Goal: Task Accomplishment & Management: Manage account settings

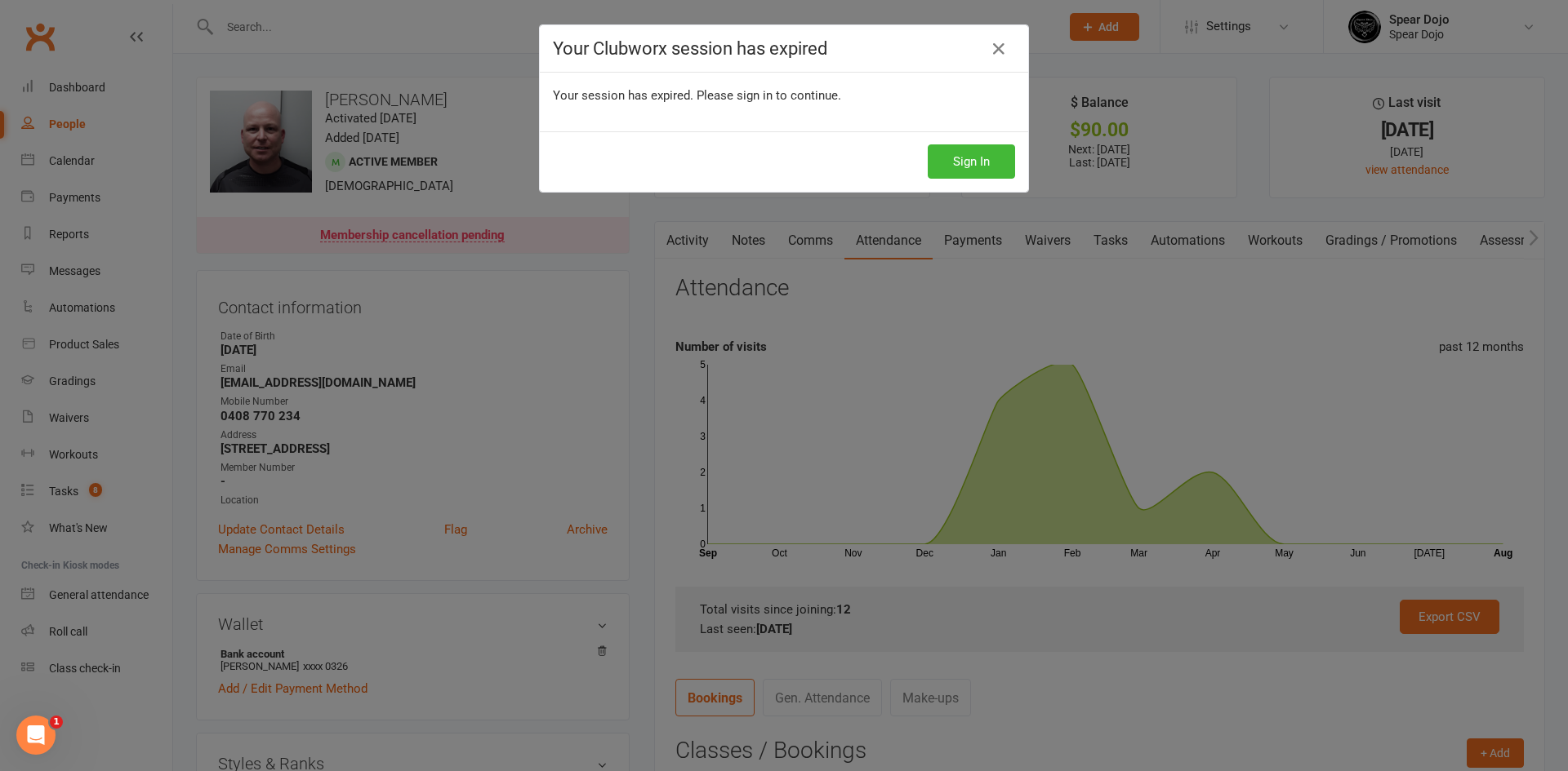
click at [929, 309] on div "Your Clubworx session has expired Your session has expired. Please sign in to c…" at bounding box center [784, 386] width 1568 height 771
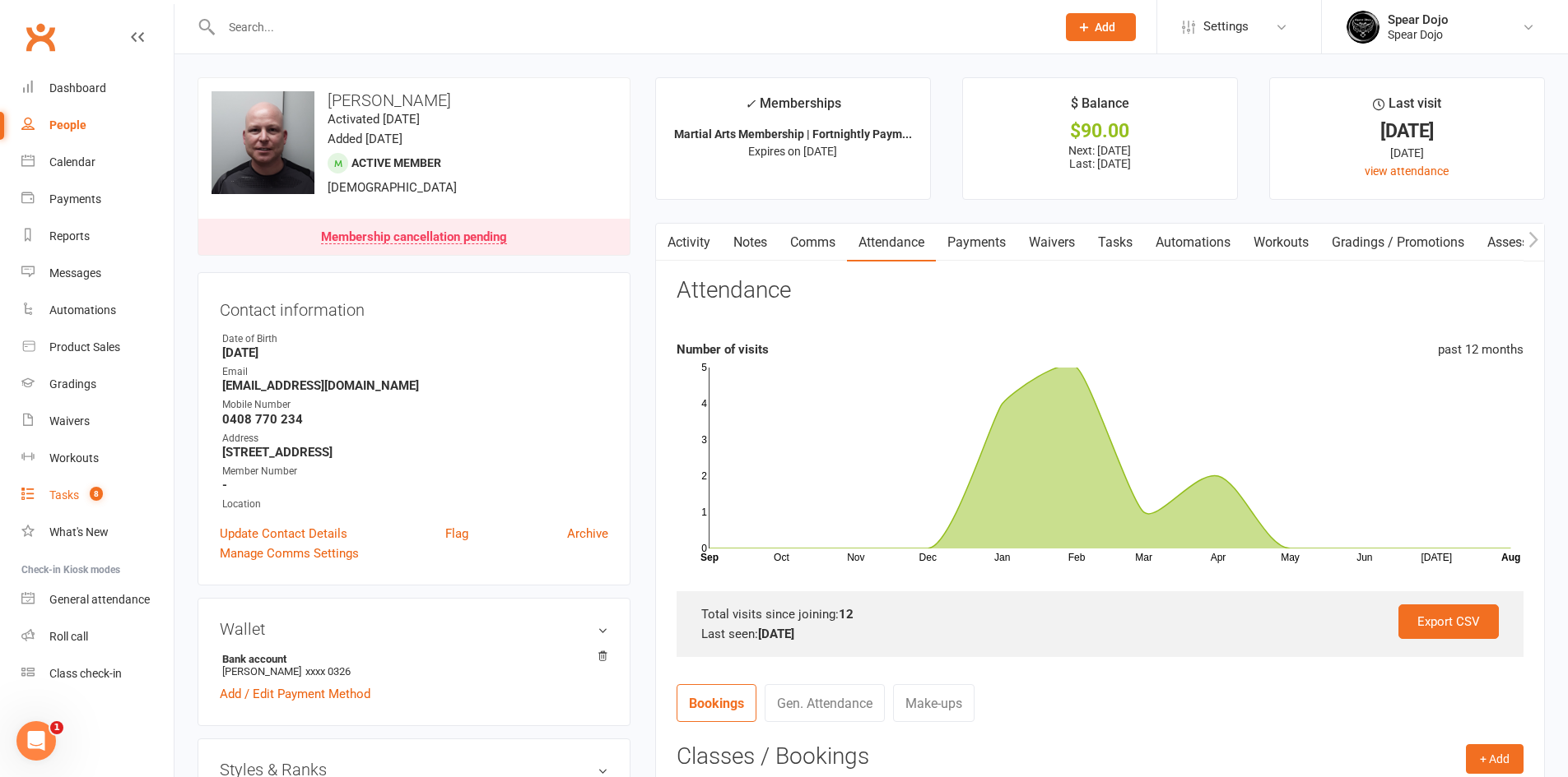
click at [53, 494] on div "Tasks" at bounding box center [64, 495] width 30 height 13
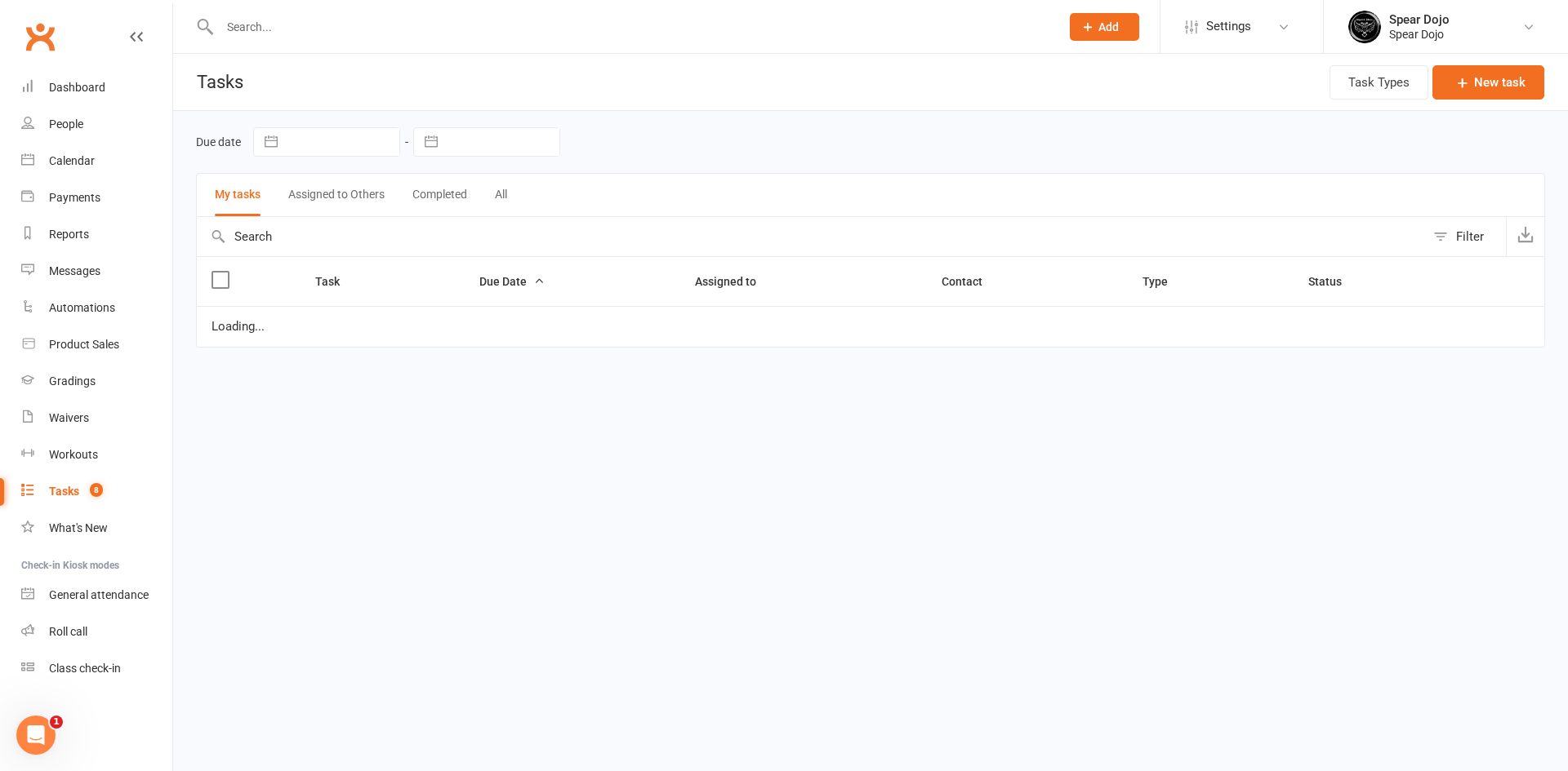
select select "started"
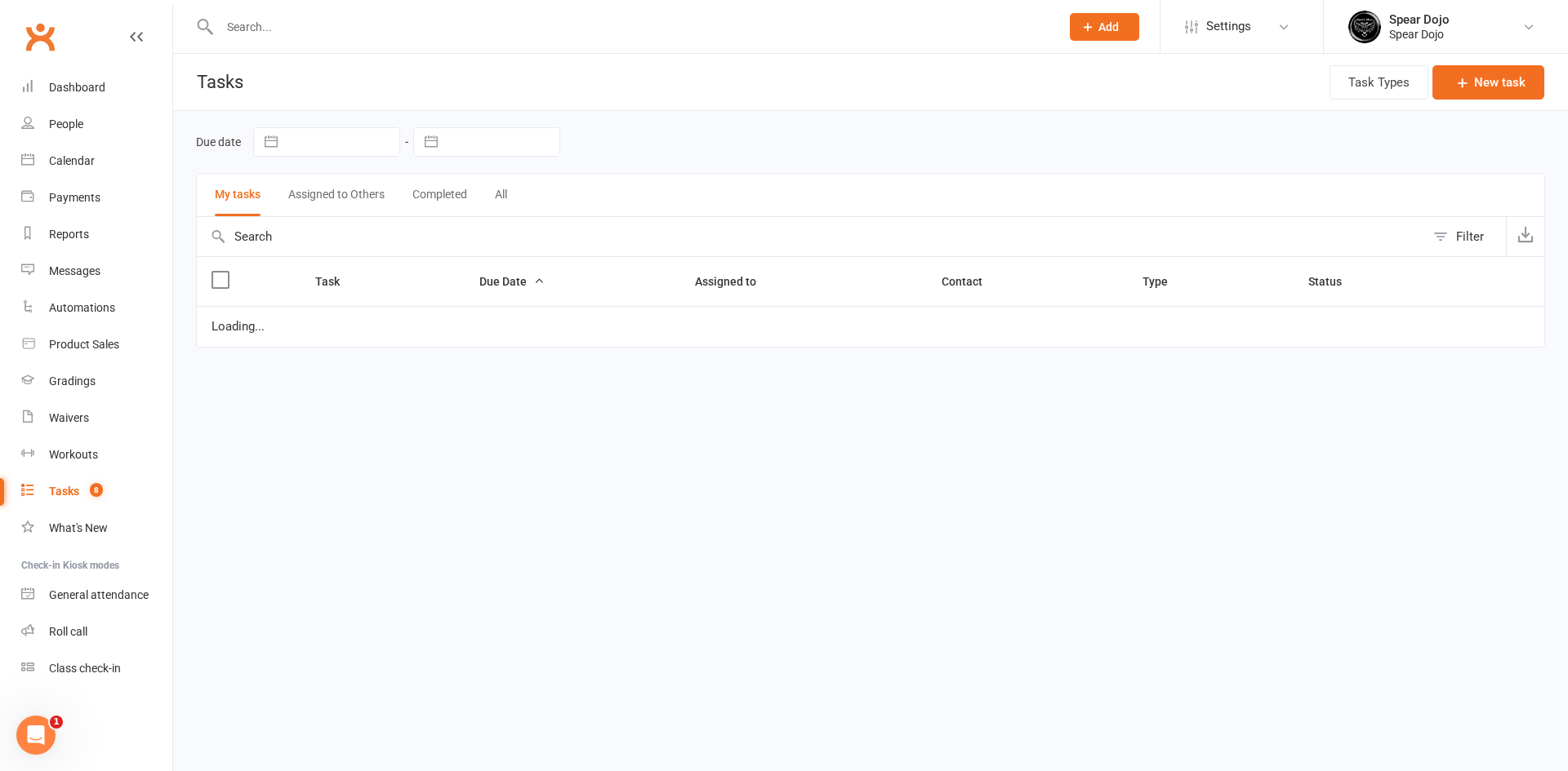
select select "started"
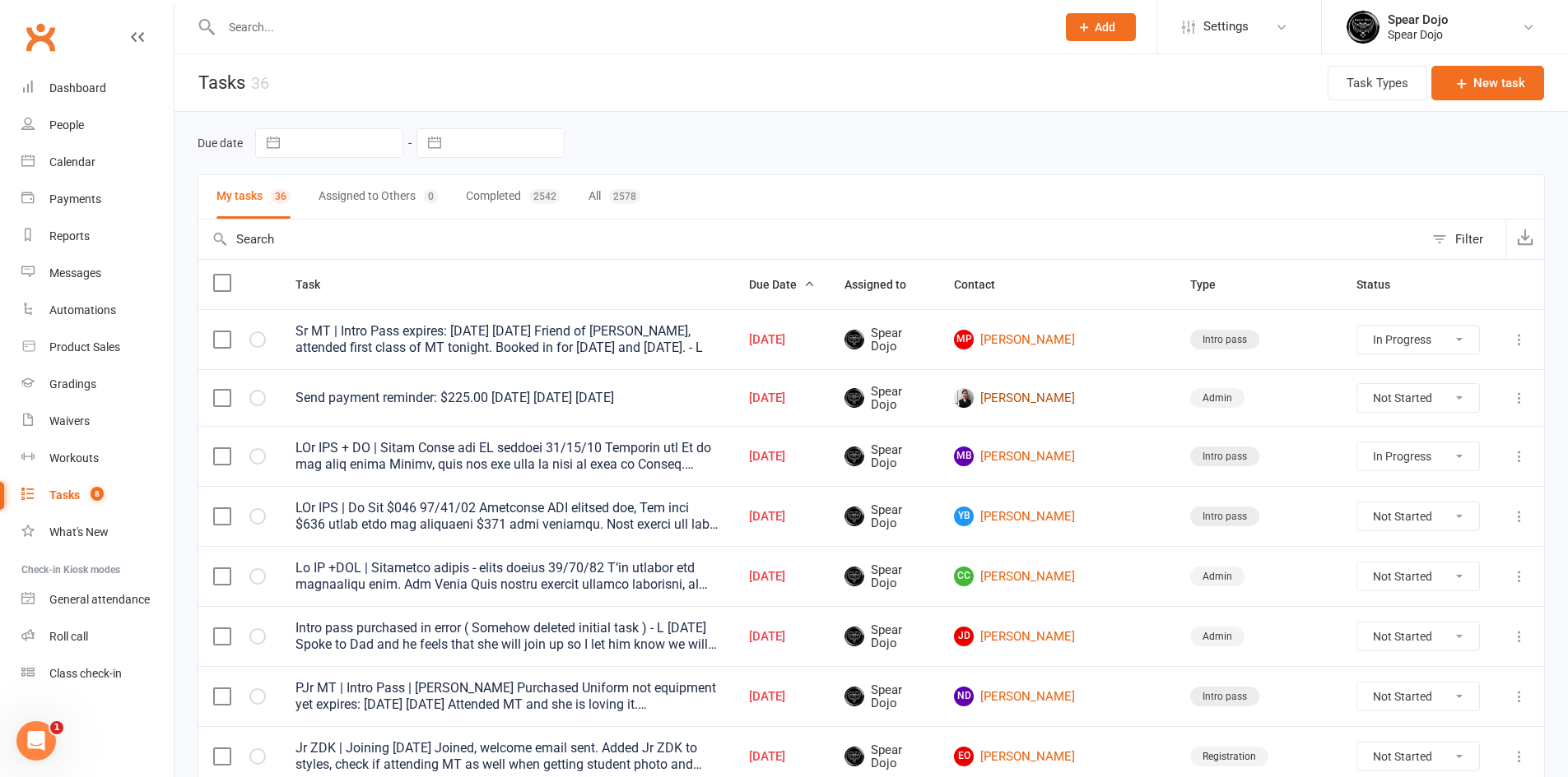
click at [1078, 397] on link "[PERSON_NAME]" at bounding box center [1057, 398] width 207 height 20
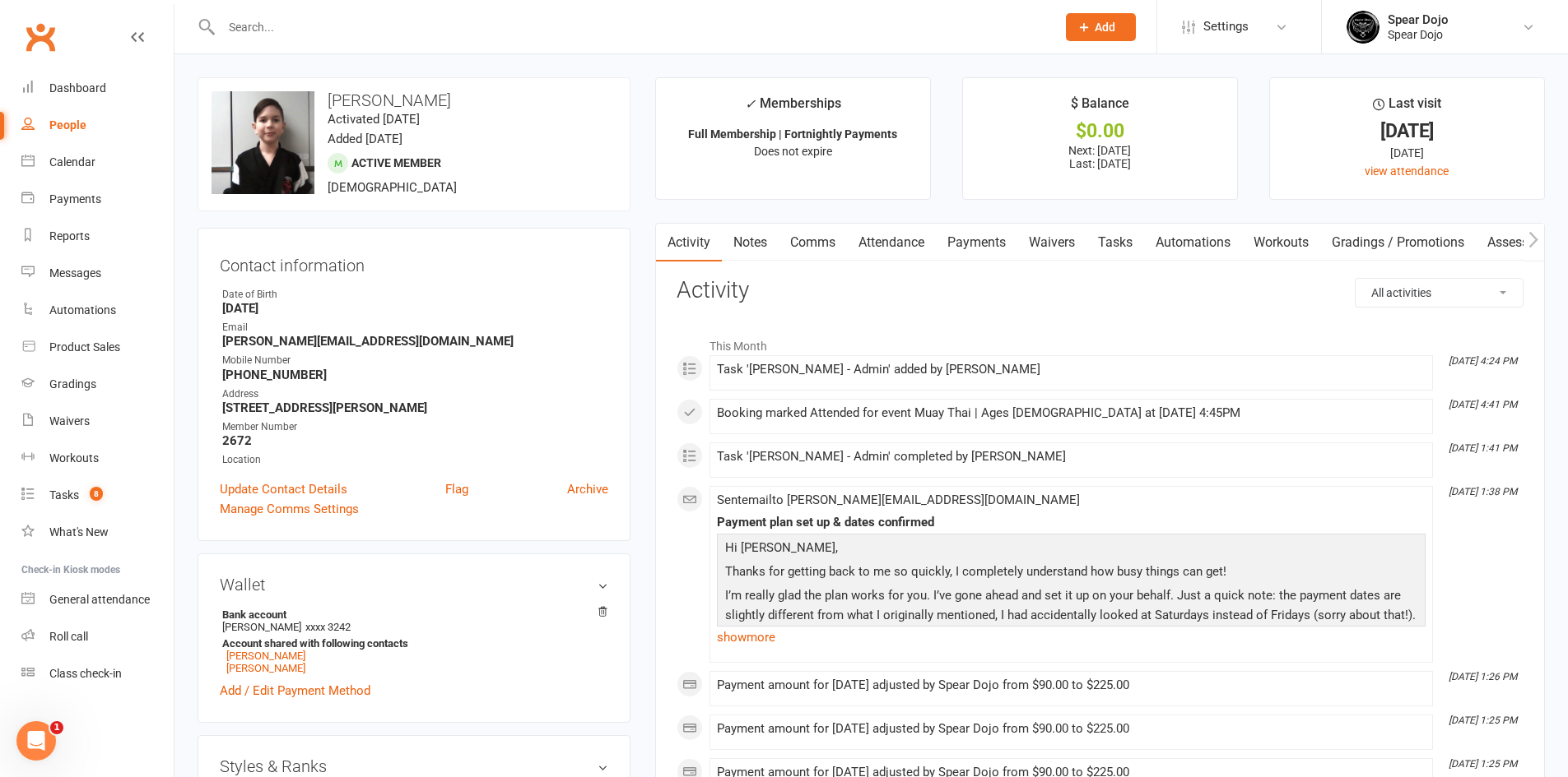
click at [1110, 250] on link "Tasks" at bounding box center [1116, 242] width 58 height 37
select select "incomplete"
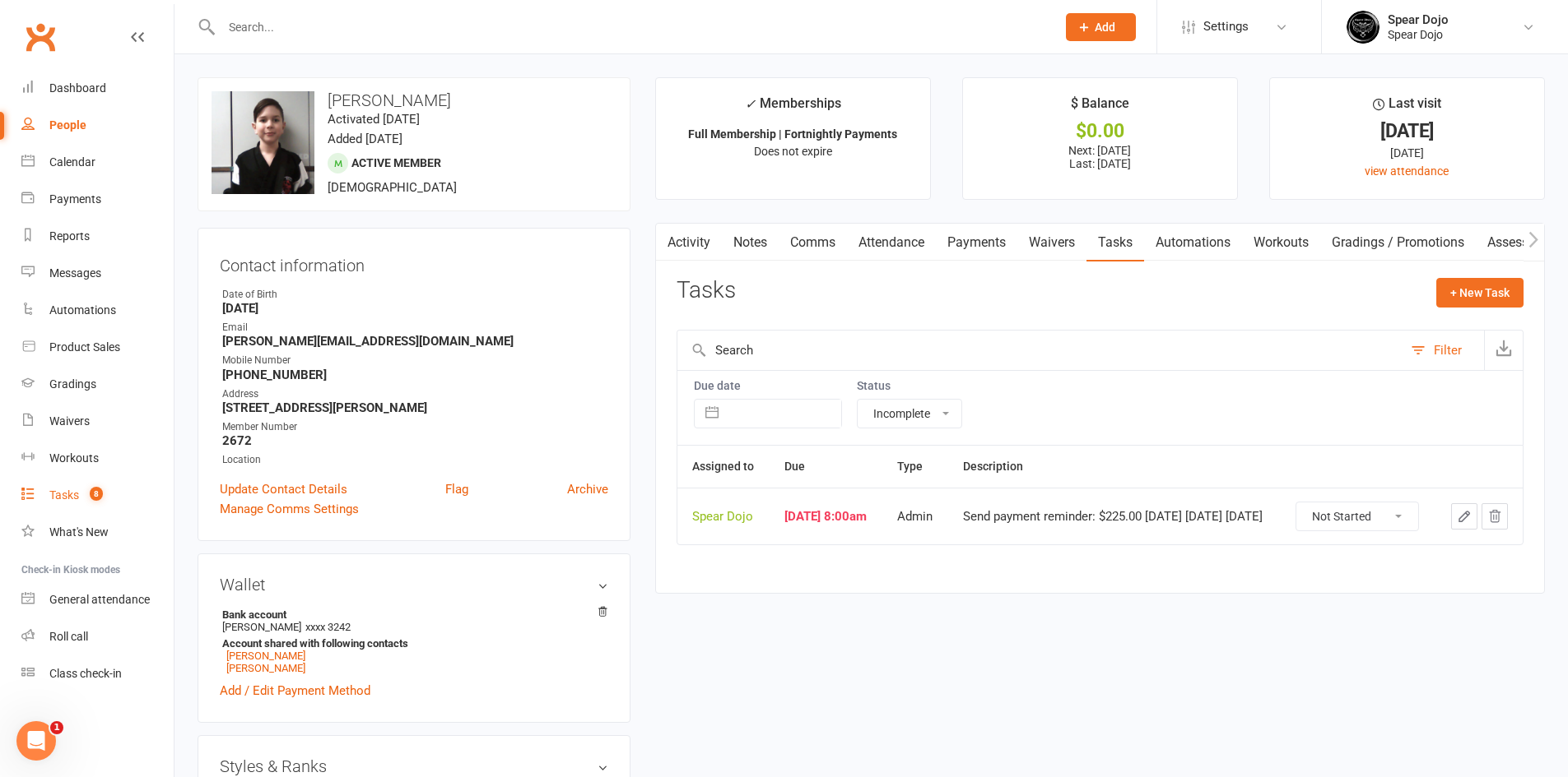
click at [68, 495] on div "Tasks" at bounding box center [64, 495] width 30 height 13
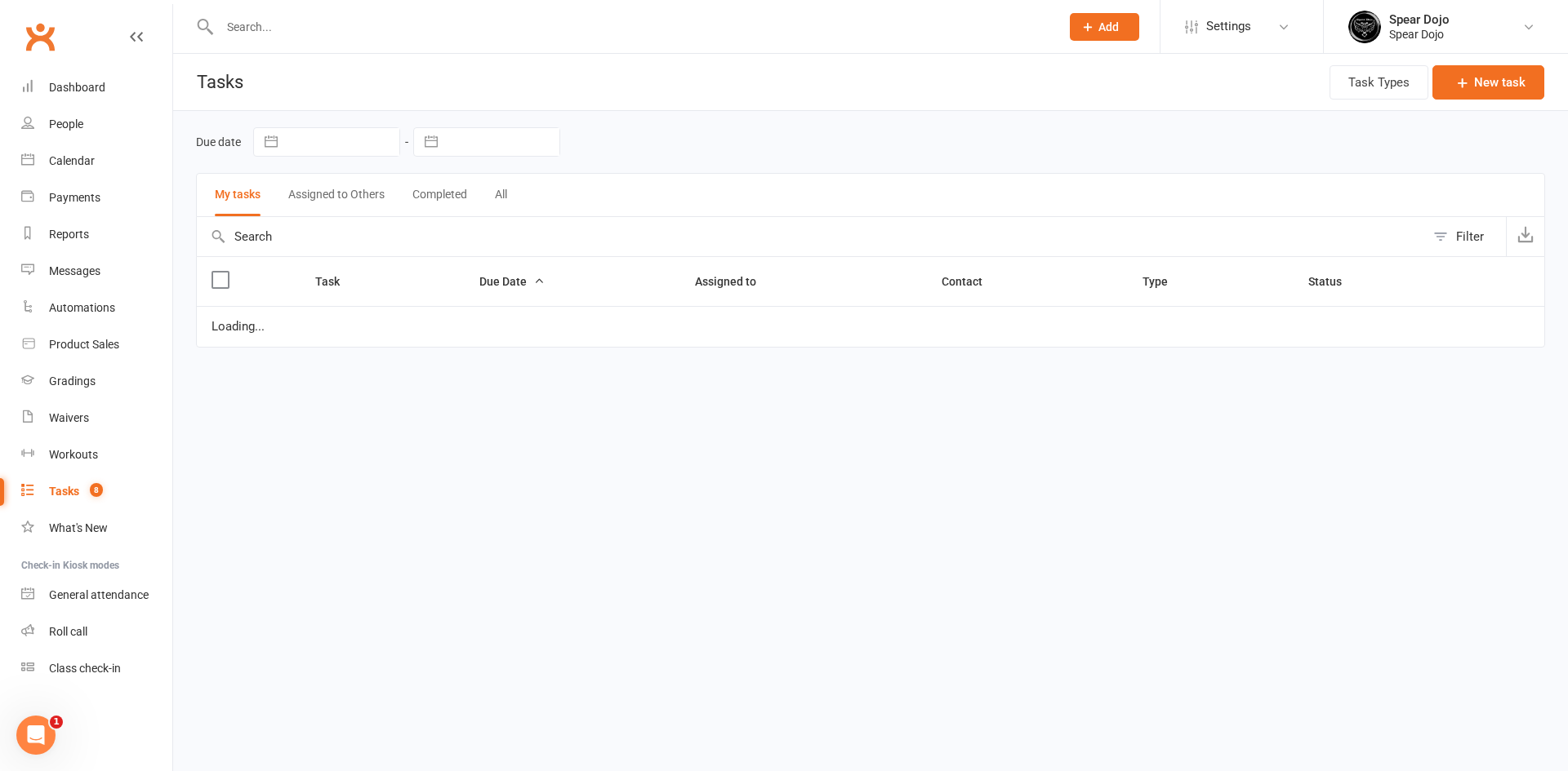
select select "started"
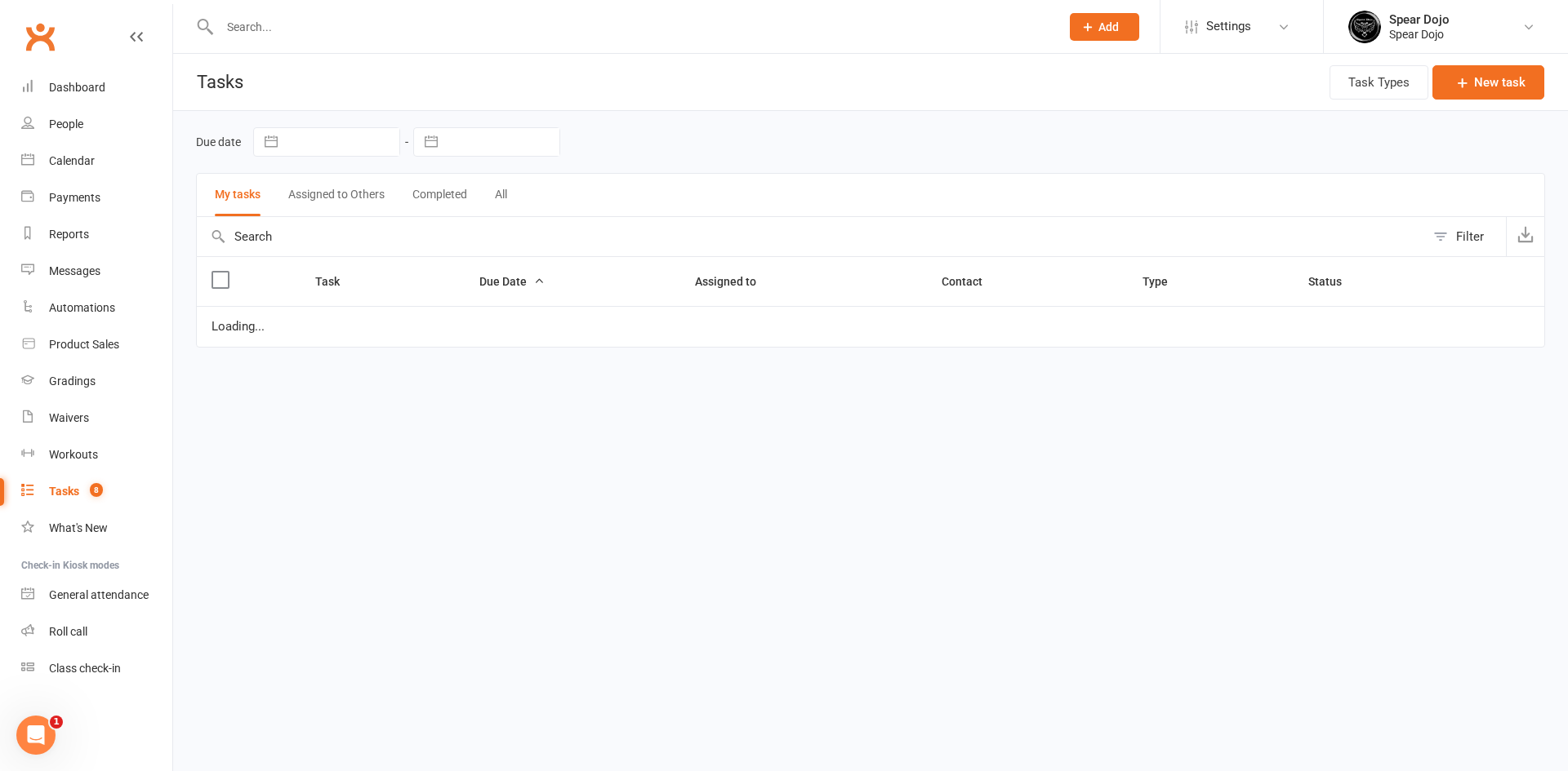
select select "started"
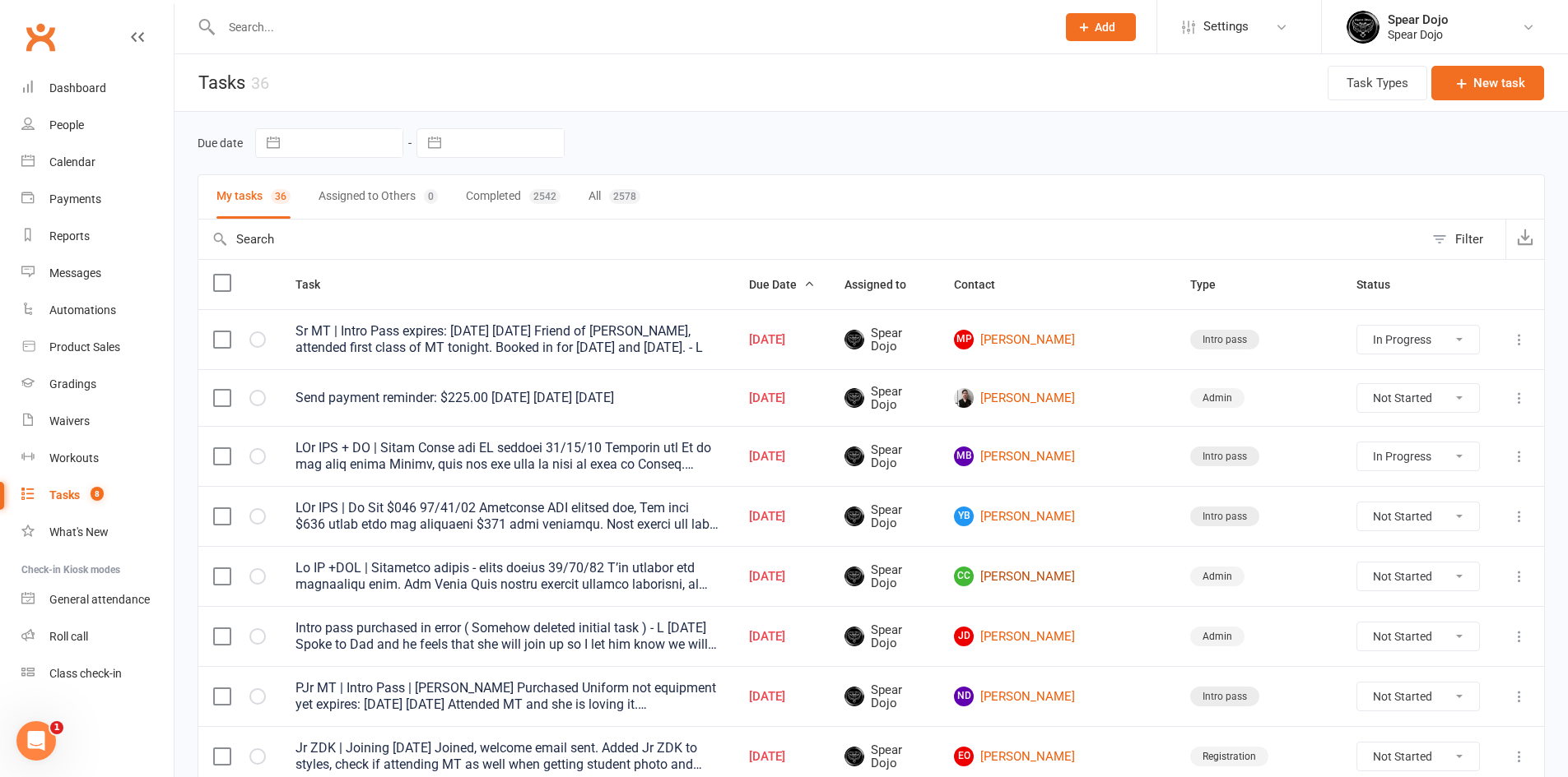
click at [1083, 578] on link "CC [PERSON_NAME]" at bounding box center [1057, 577] width 207 height 20
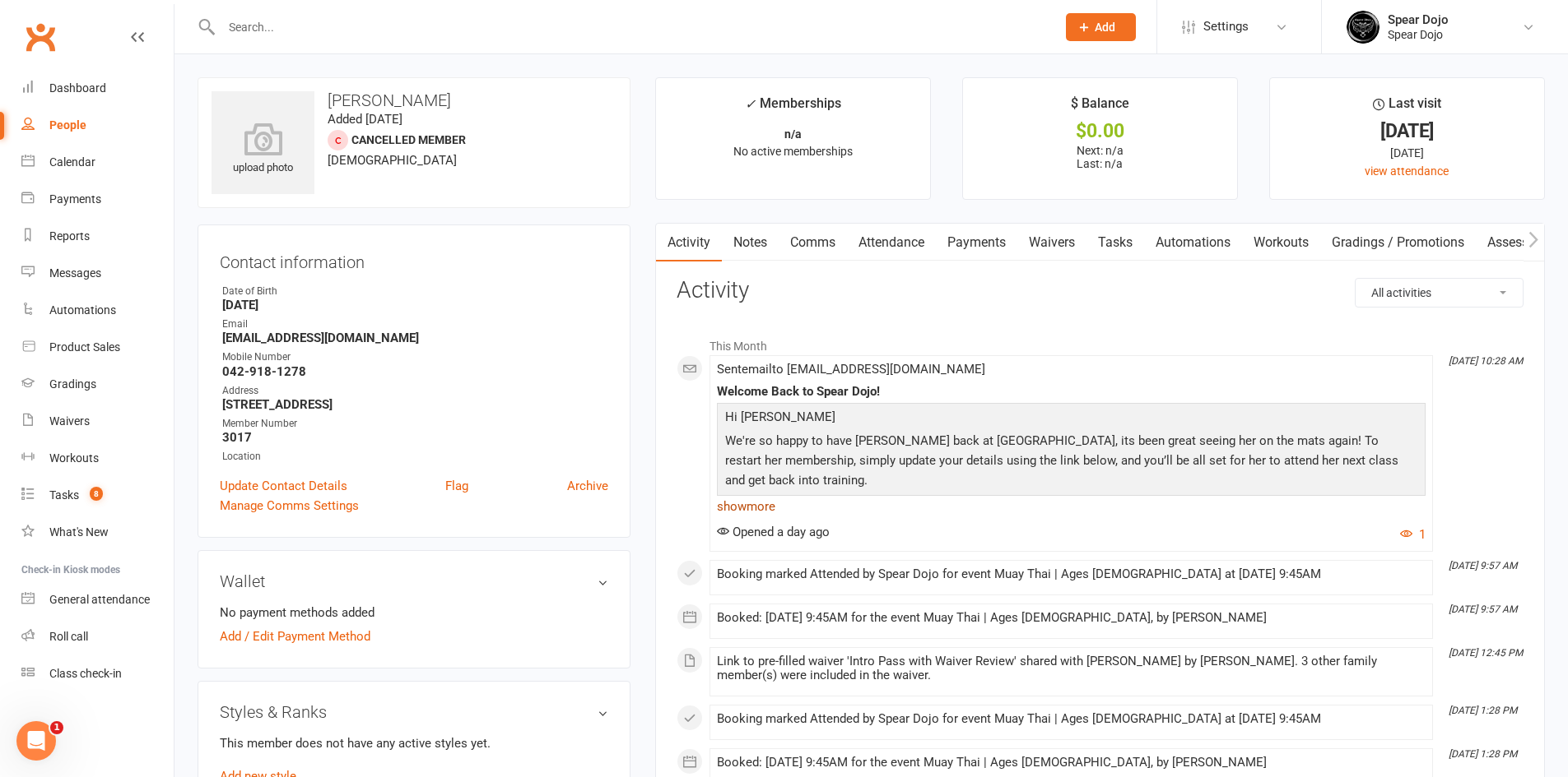
click at [747, 503] on link "show more" at bounding box center [1071, 507] width 709 height 23
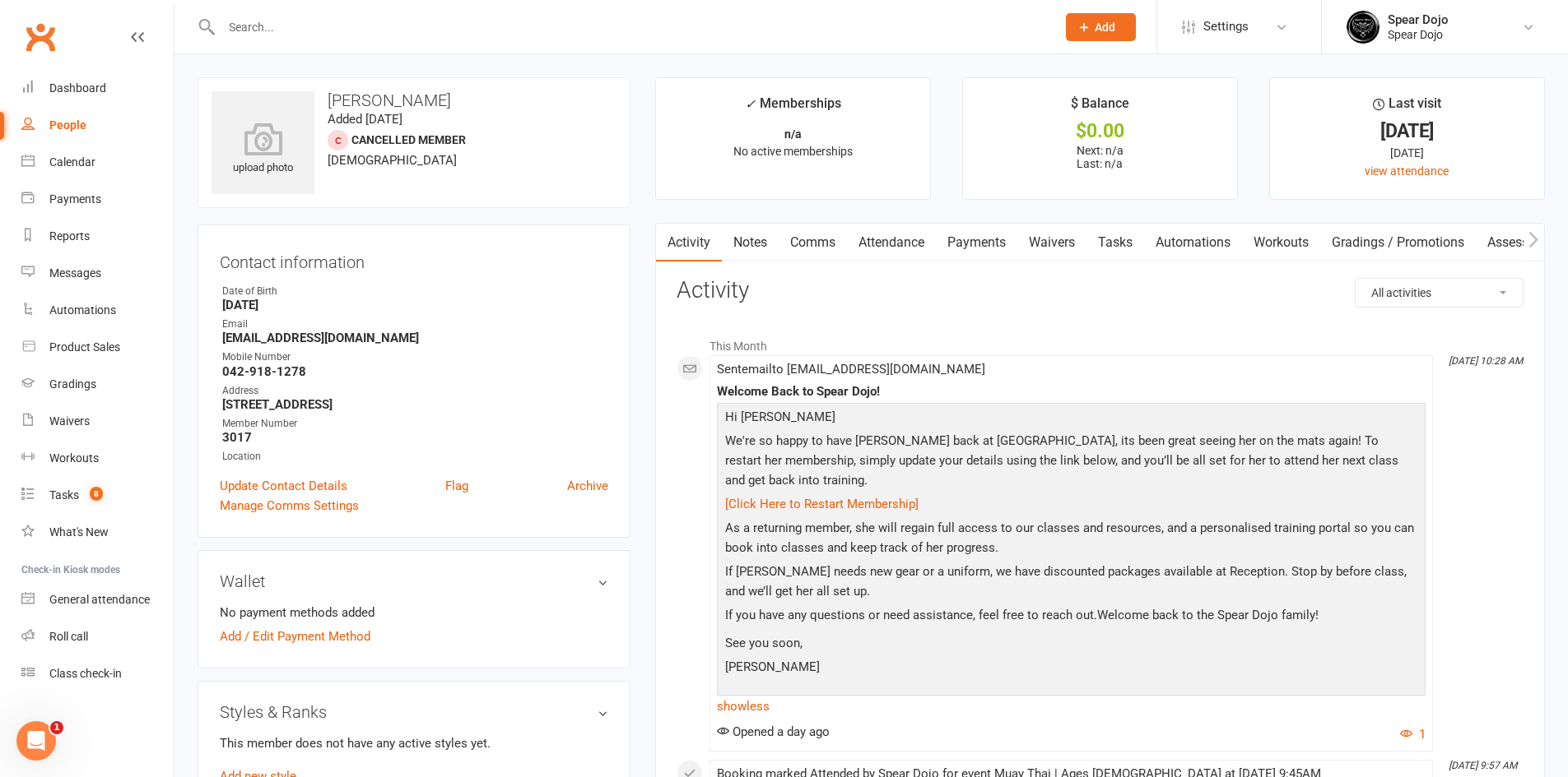
click at [1057, 231] on link "Waivers" at bounding box center [1051, 242] width 69 height 37
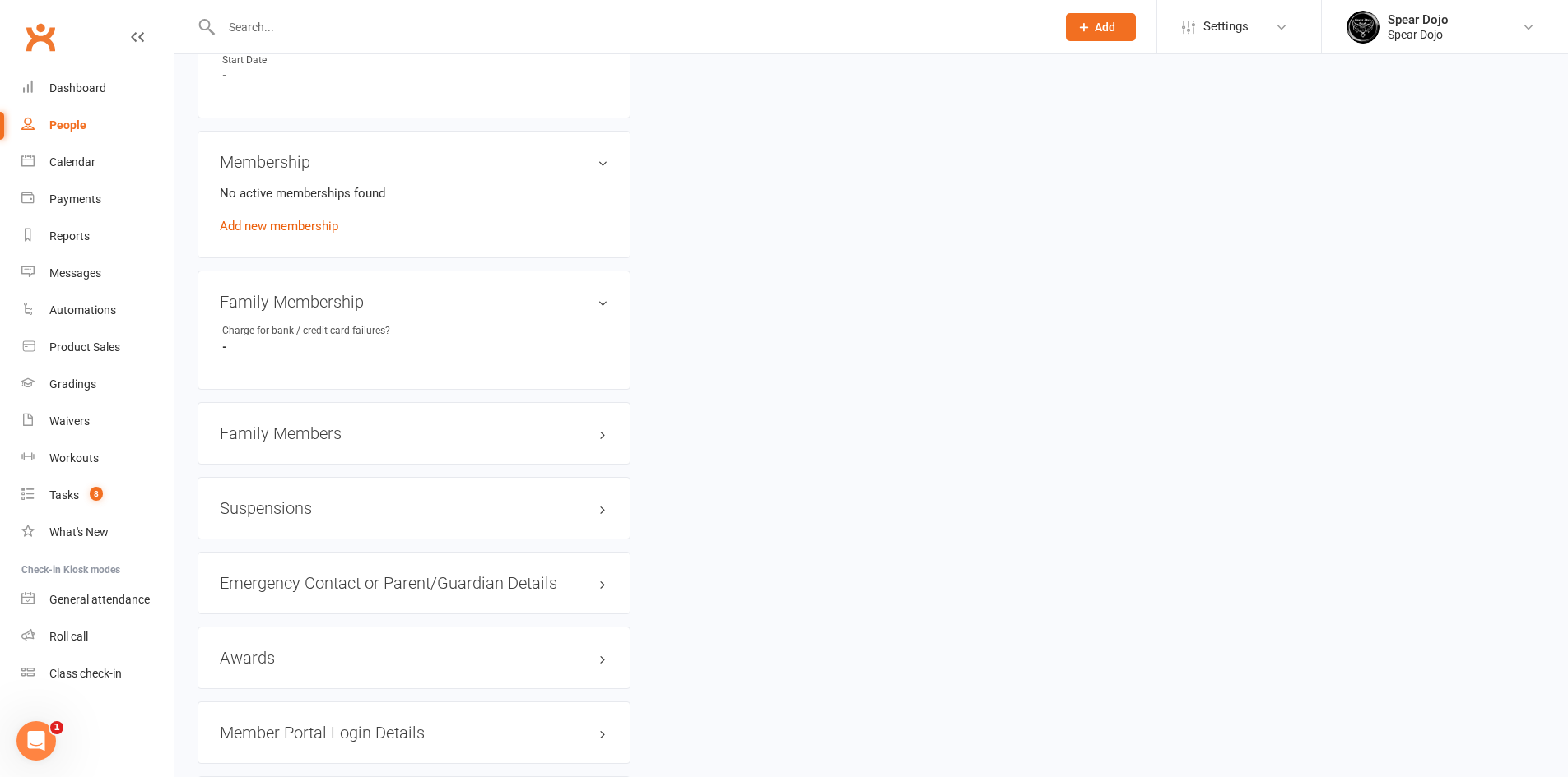
scroll to position [822, 0]
click at [407, 432] on h3 "Family Members" at bounding box center [414, 431] width 389 height 18
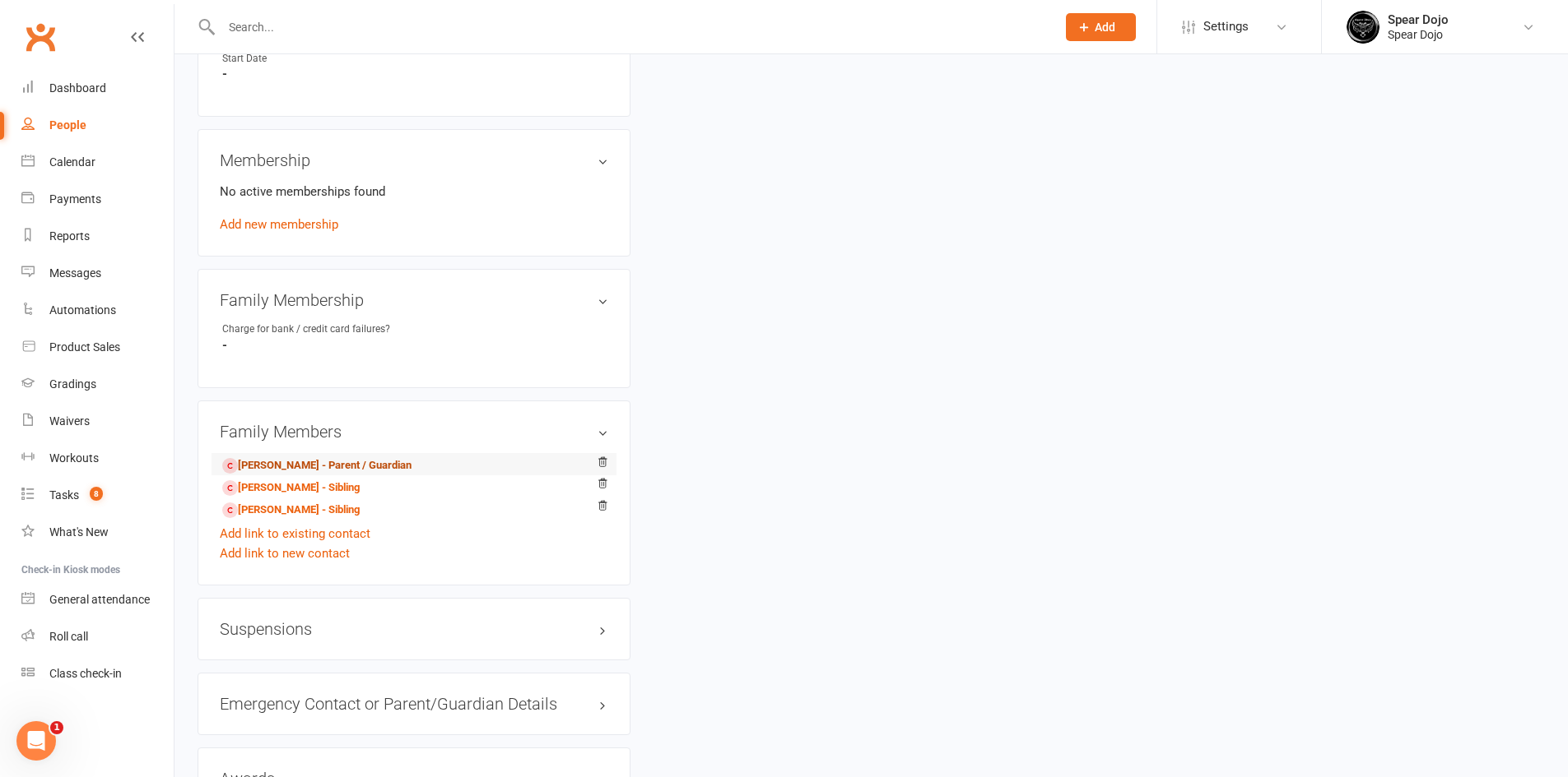
click at [348, 466] on link "[PERSON_NAME] - Parent / Guardian" at bounding box center [316, 466] width 189 height 17
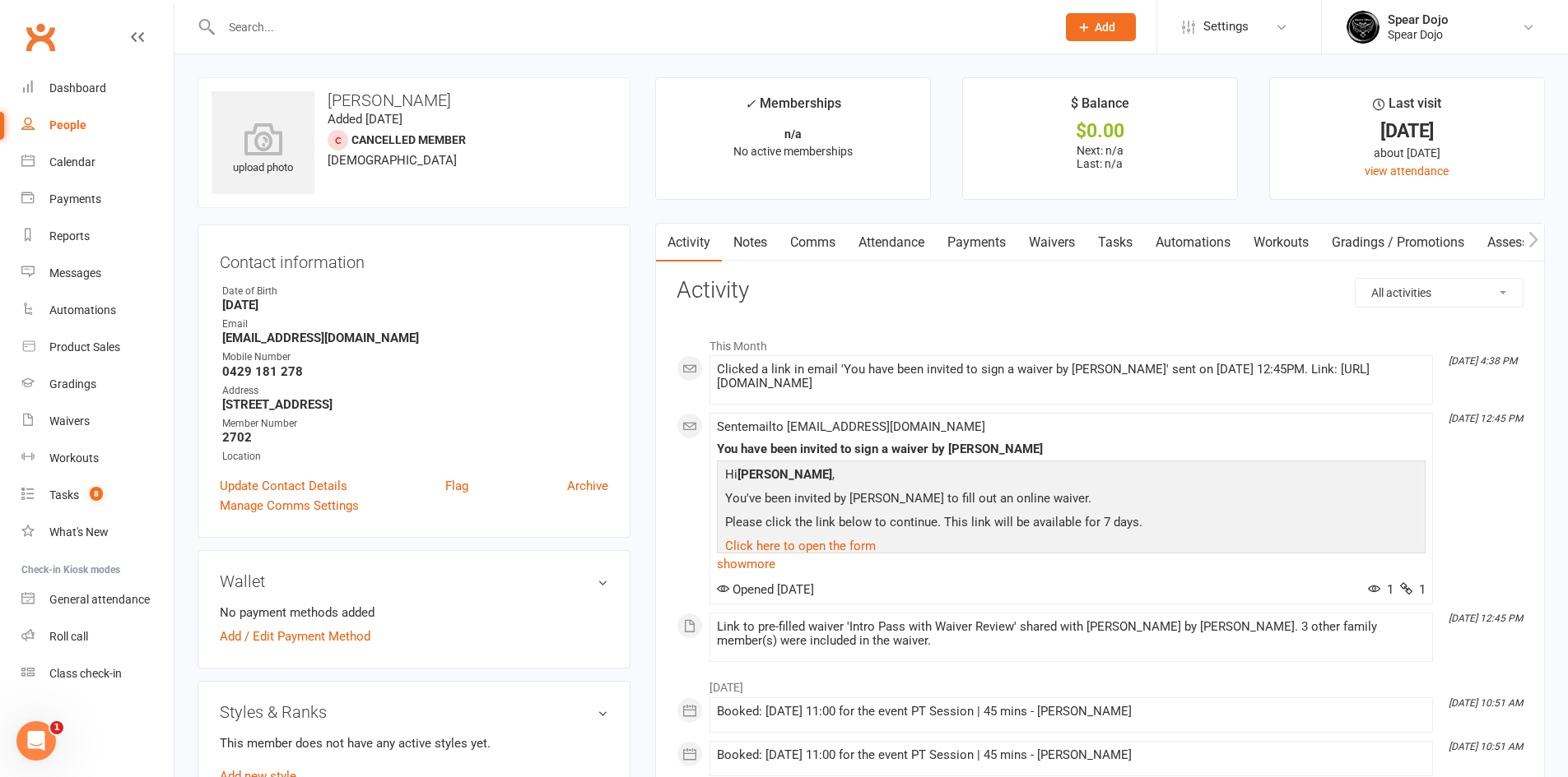
click at [1115, 246] on link "Tasks" at bounding box center [1116, 242] width 58 height 37
select select "incomplete"
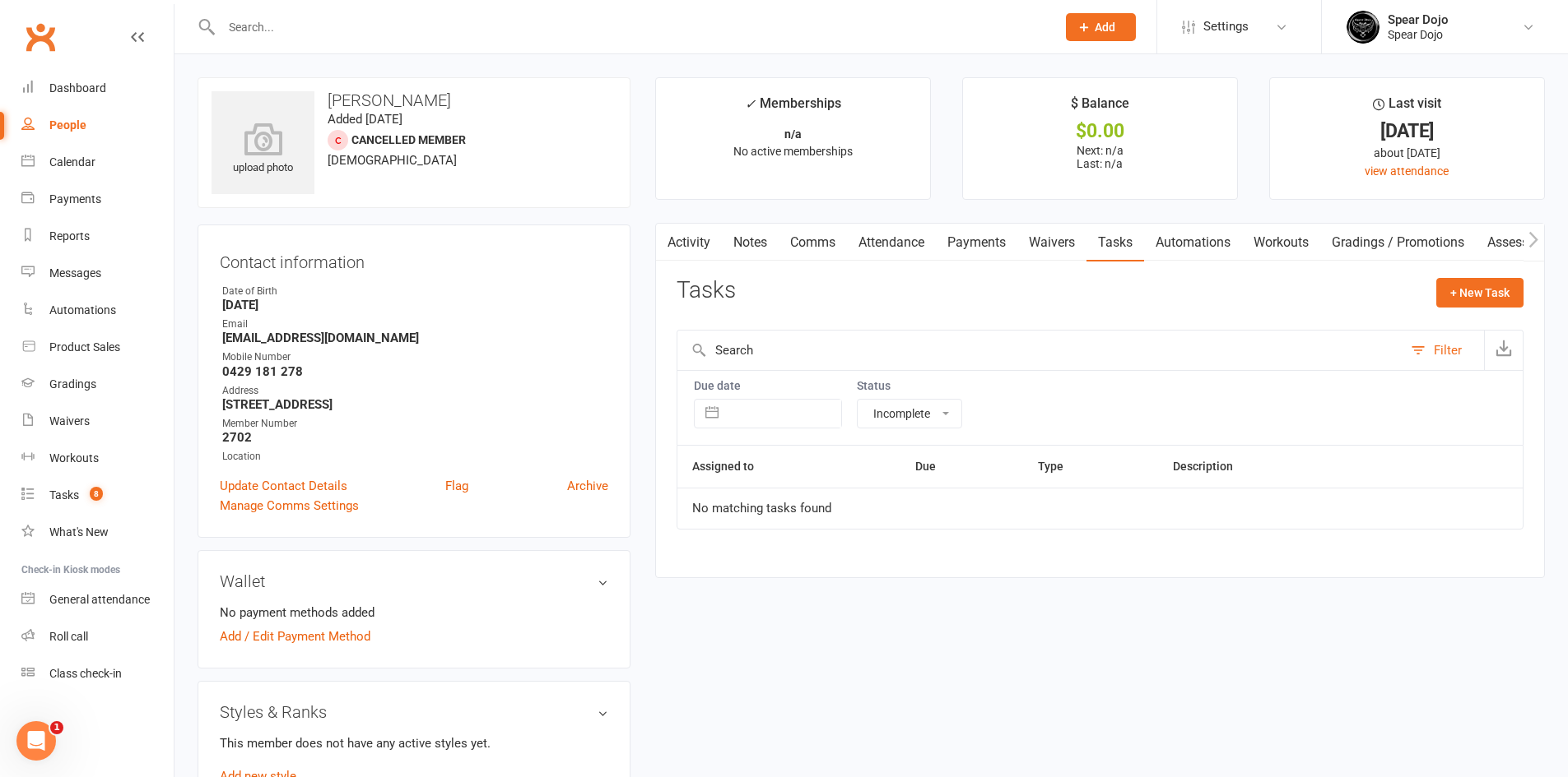
click at [1056, 243] on link "Waivers" at bounding box center [1051, 242] width 69 height 37
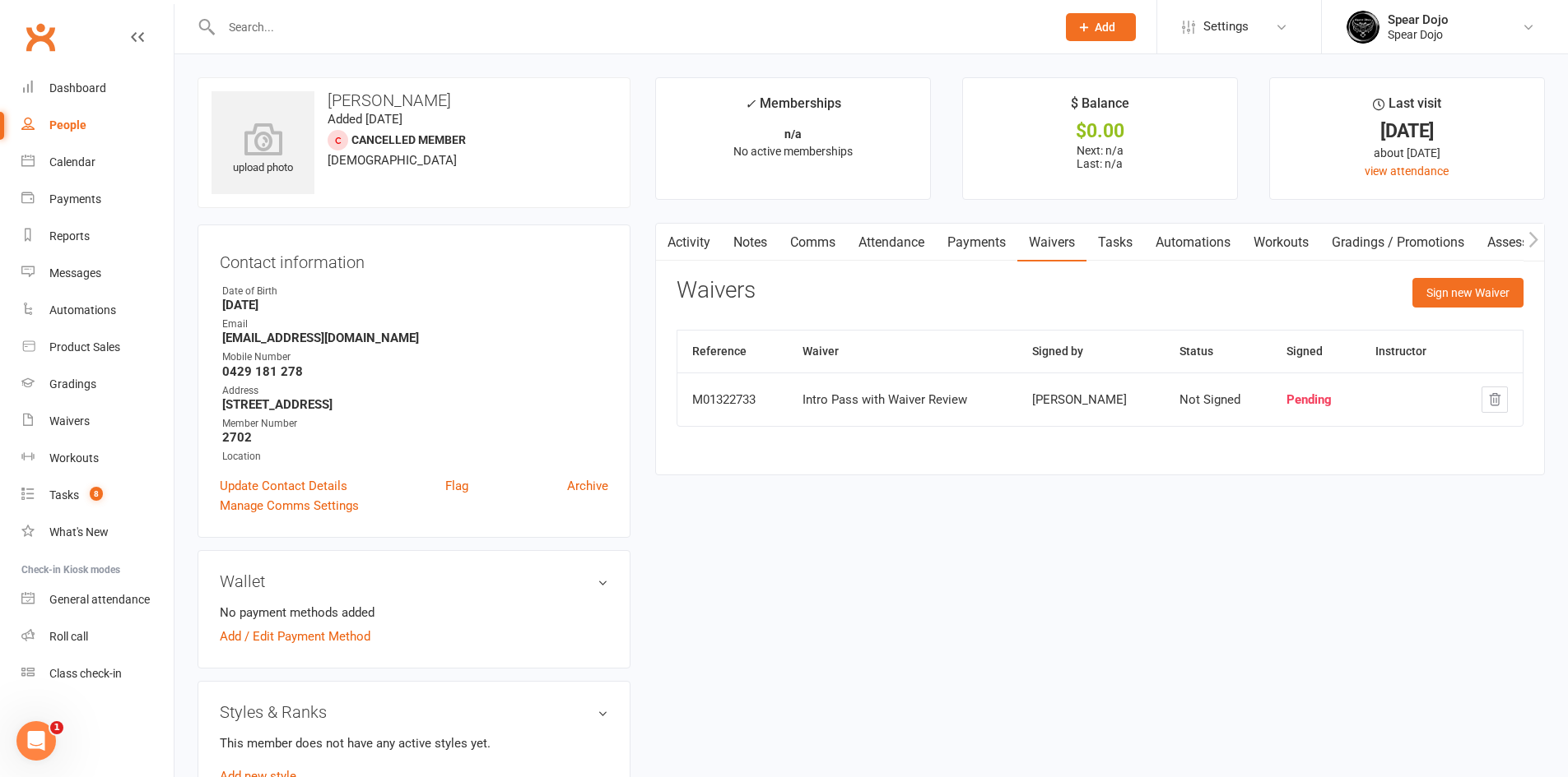
click at [900, 396] on div "Intro Pass with Waiver Review" at bounding box center [903, 400] width 200 height 14
click at [1319, 397] on div "Pending" at bounding box center [1316, 400] width 59 height 14
click at [707, 249] on link "Activity" at bounding box center [689, 242] width 66 height 37
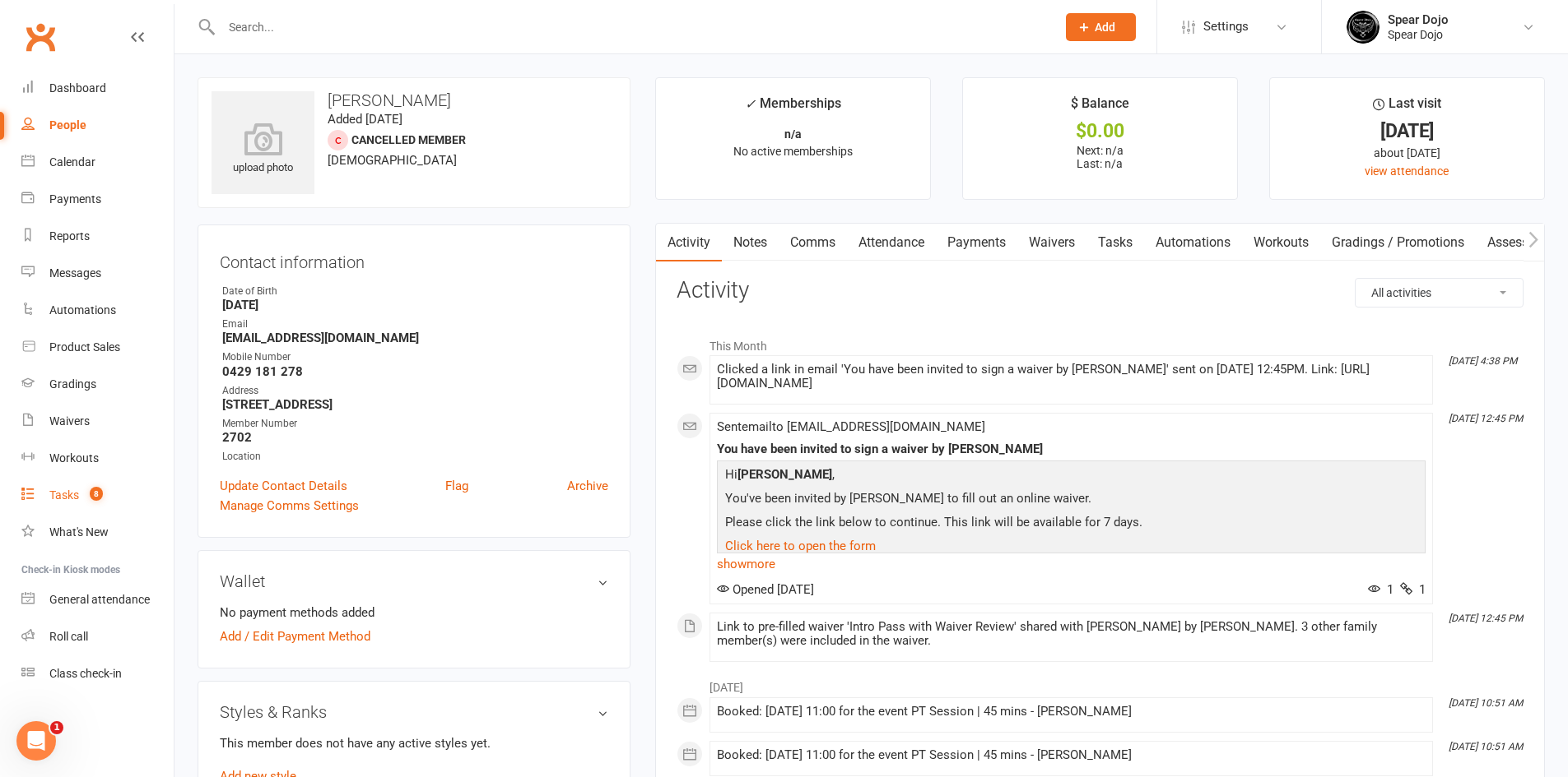
click at [68, 492] on div "Tasks" at bounding box center [64, 495] width 30 height 13
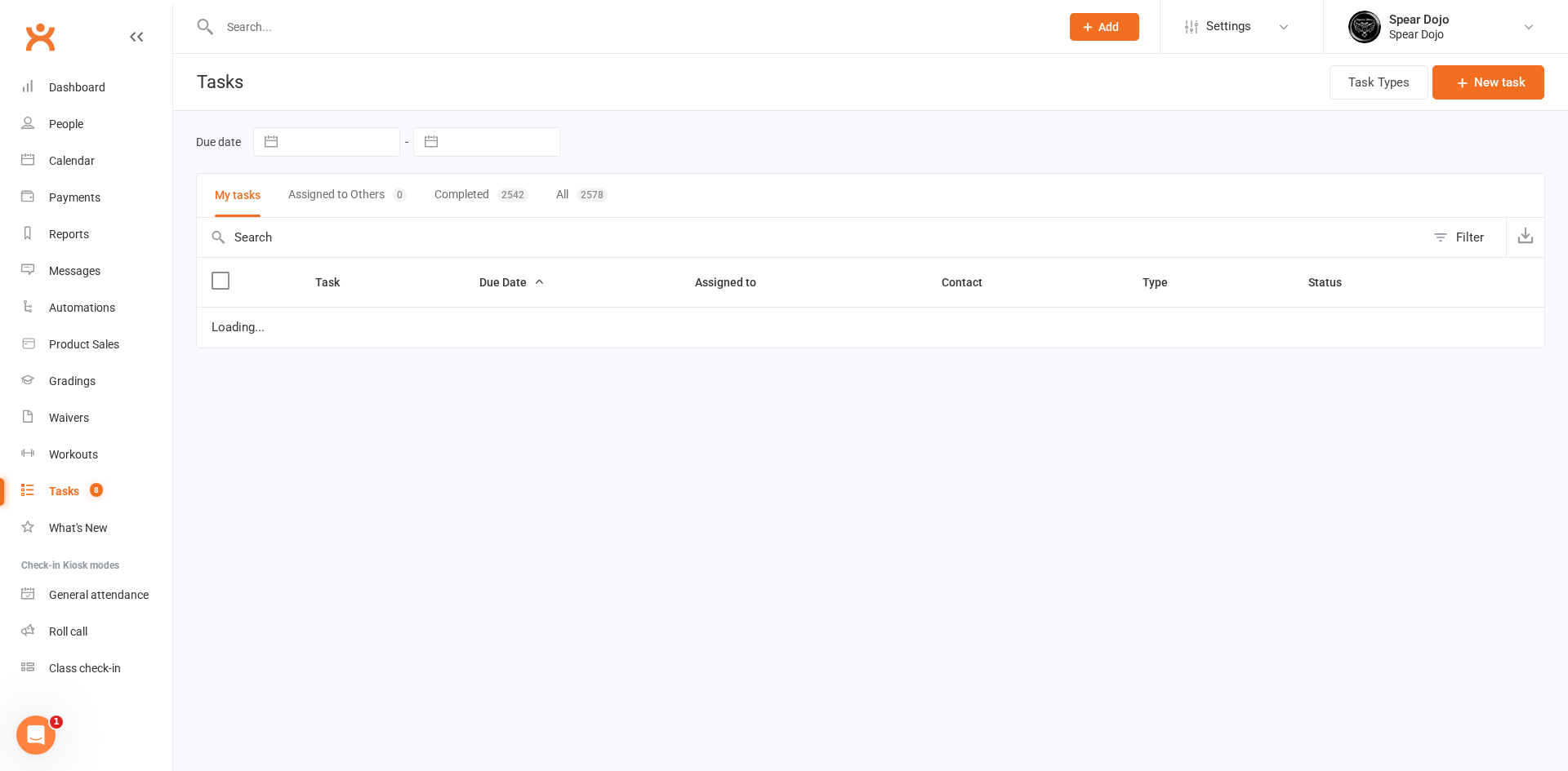
select select "started"
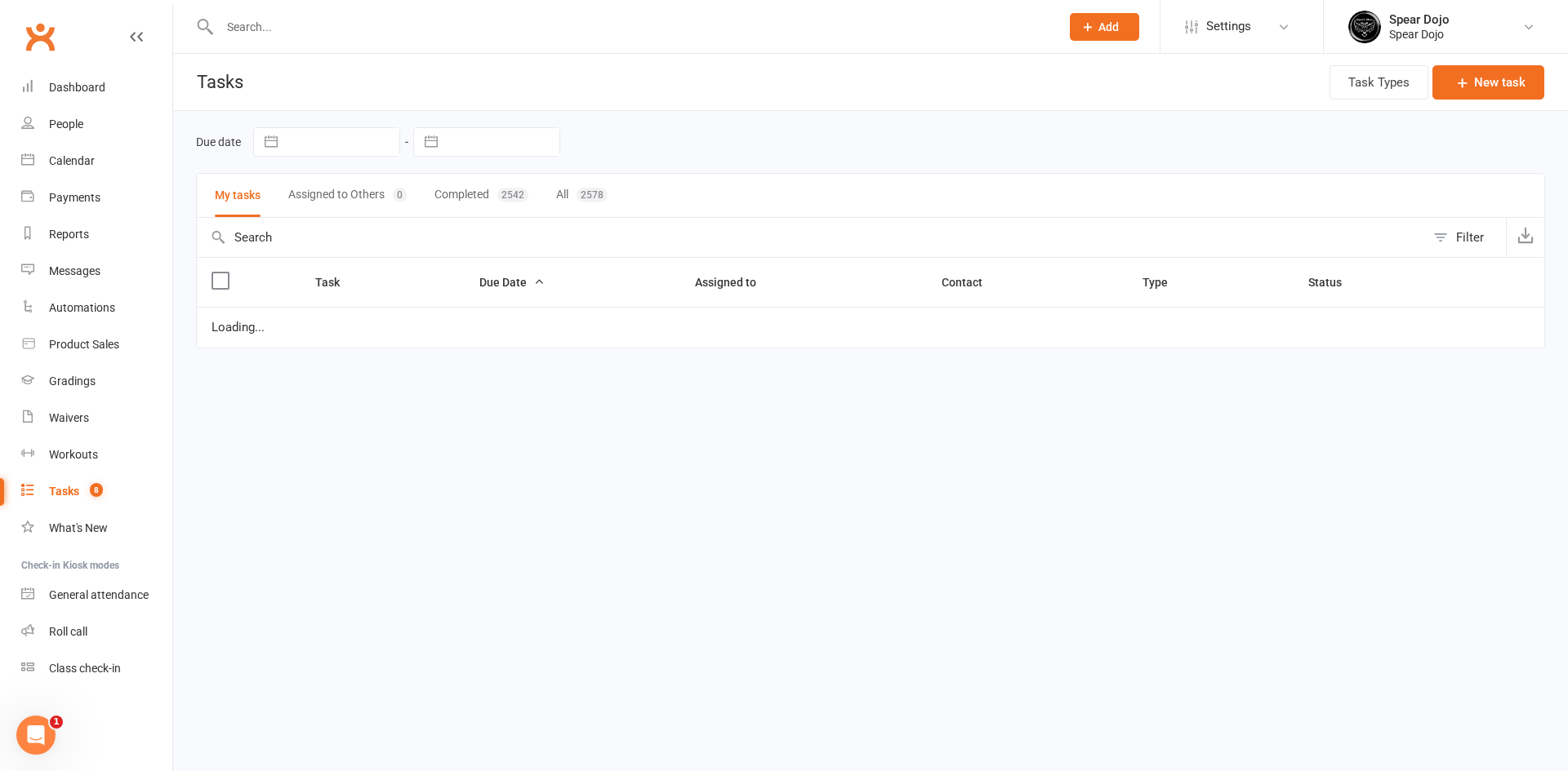
select select "started"
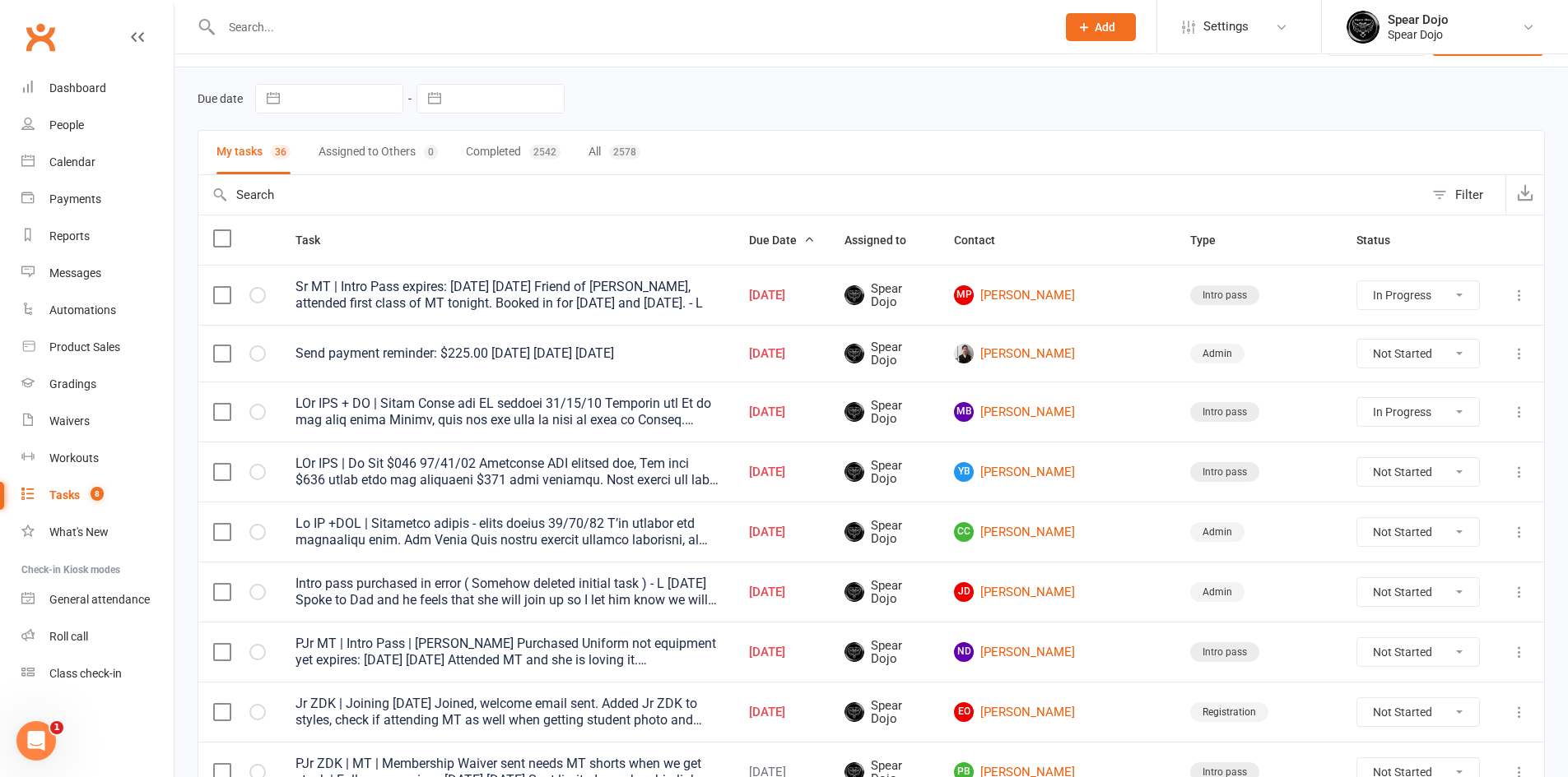
scroll to position [82, 0]
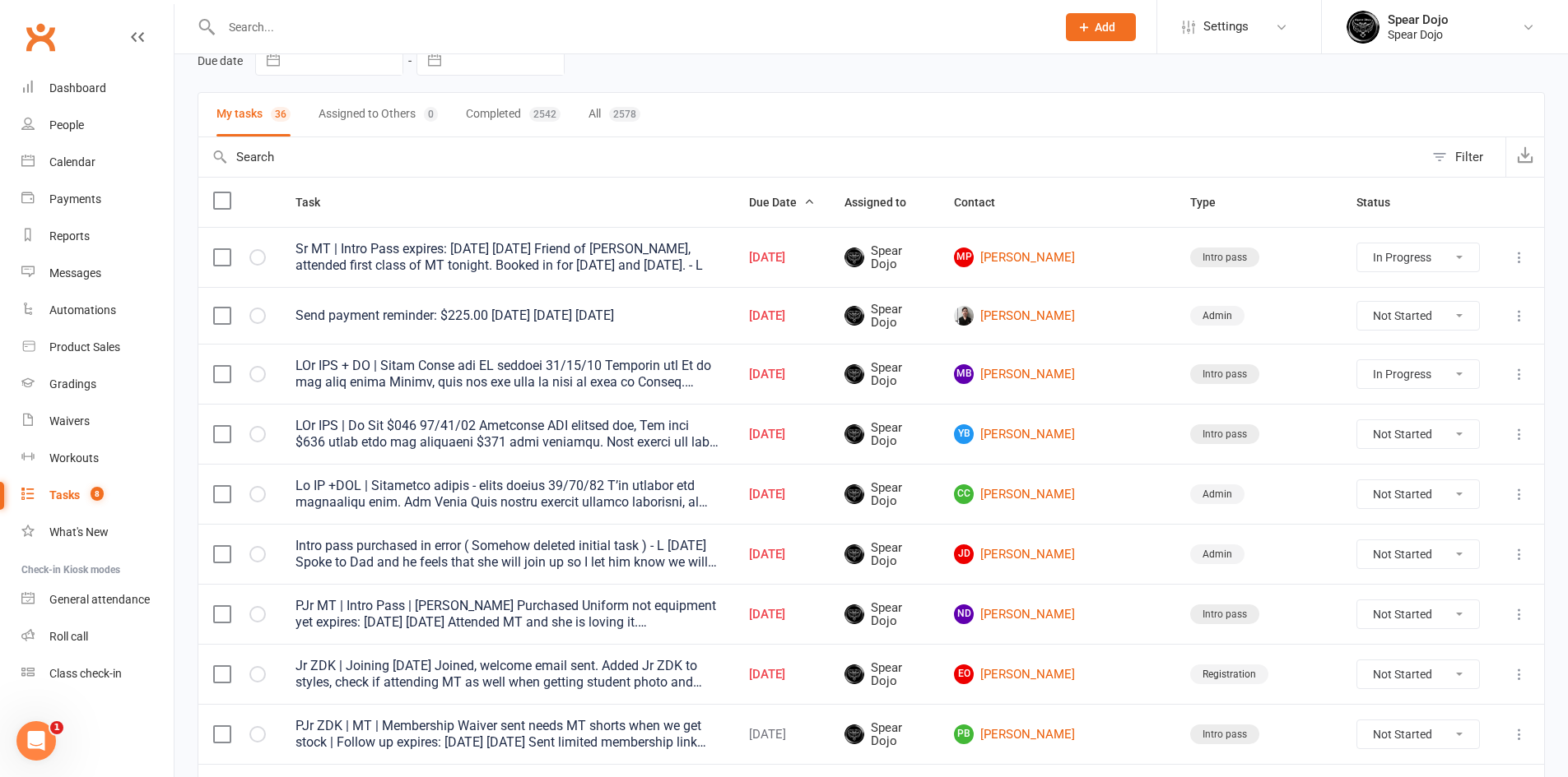
click at [591, 382] on div at bounding box center [507, 375] width 424 height 33
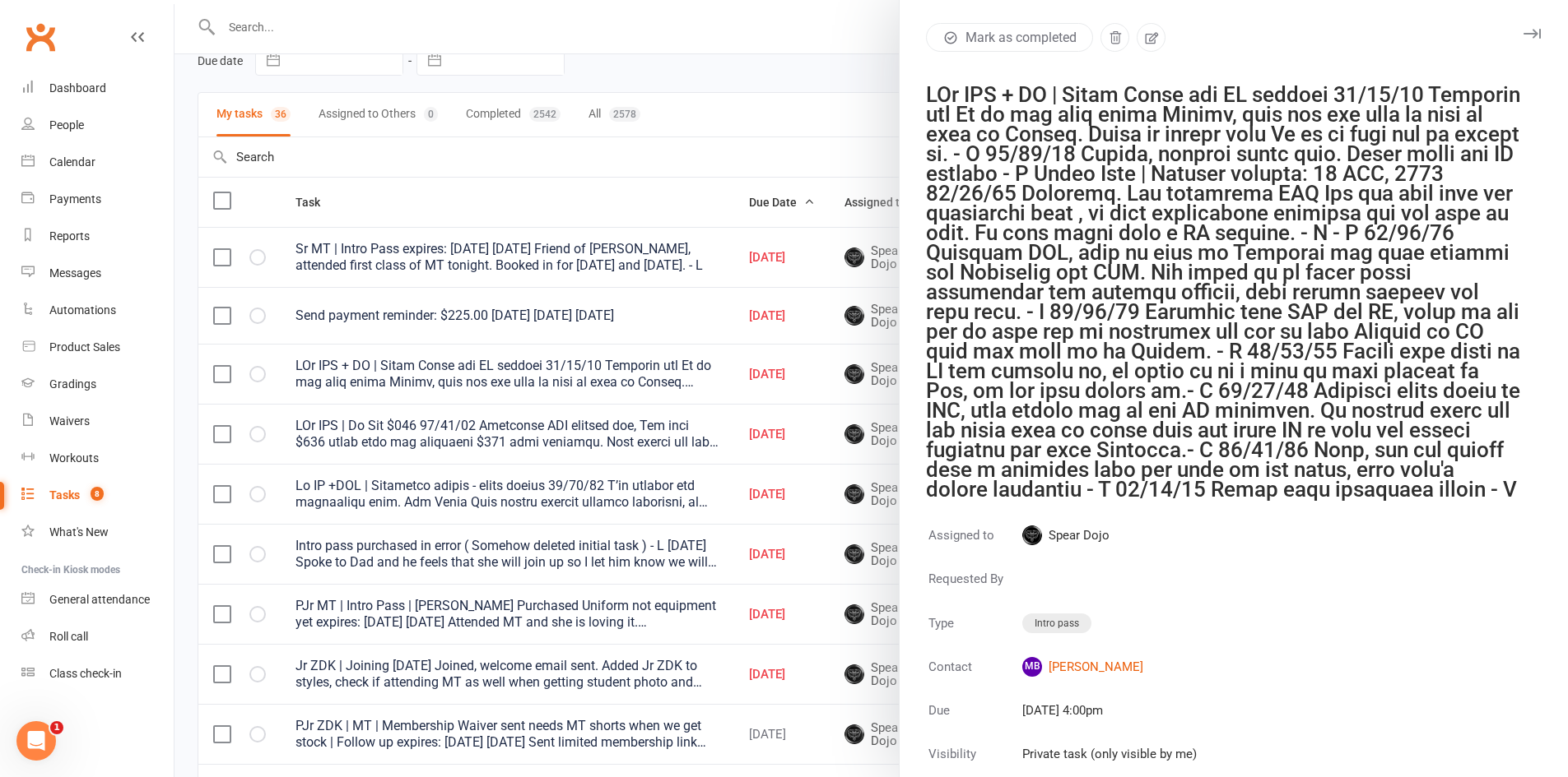
click at [733, 330] on div at bounding box center [871, 388] width 1394 height 777
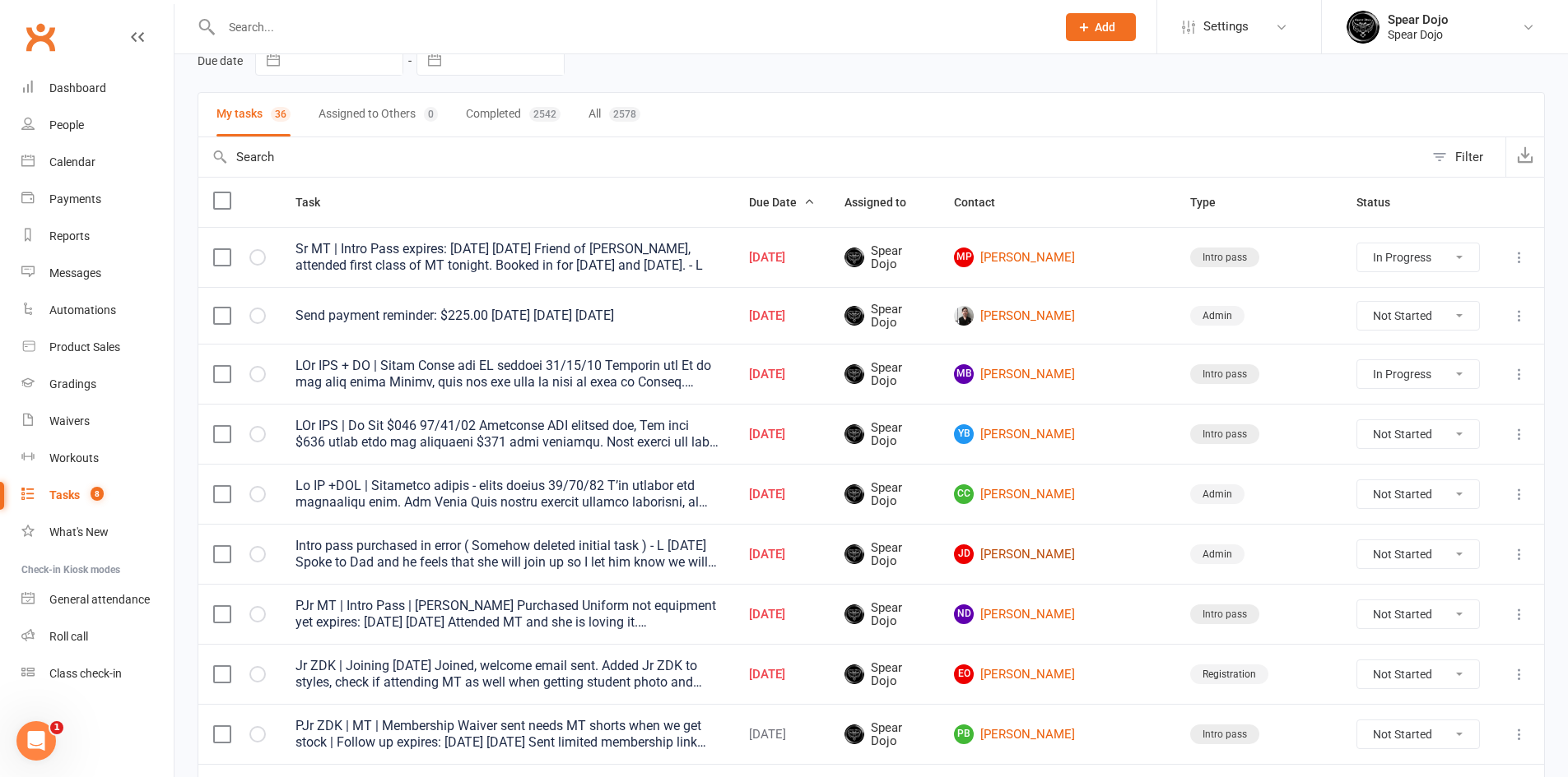
click at [1078, 555] on link "[PERSON_NAME]" at bounding box center [1057, 554] width 207 height 20
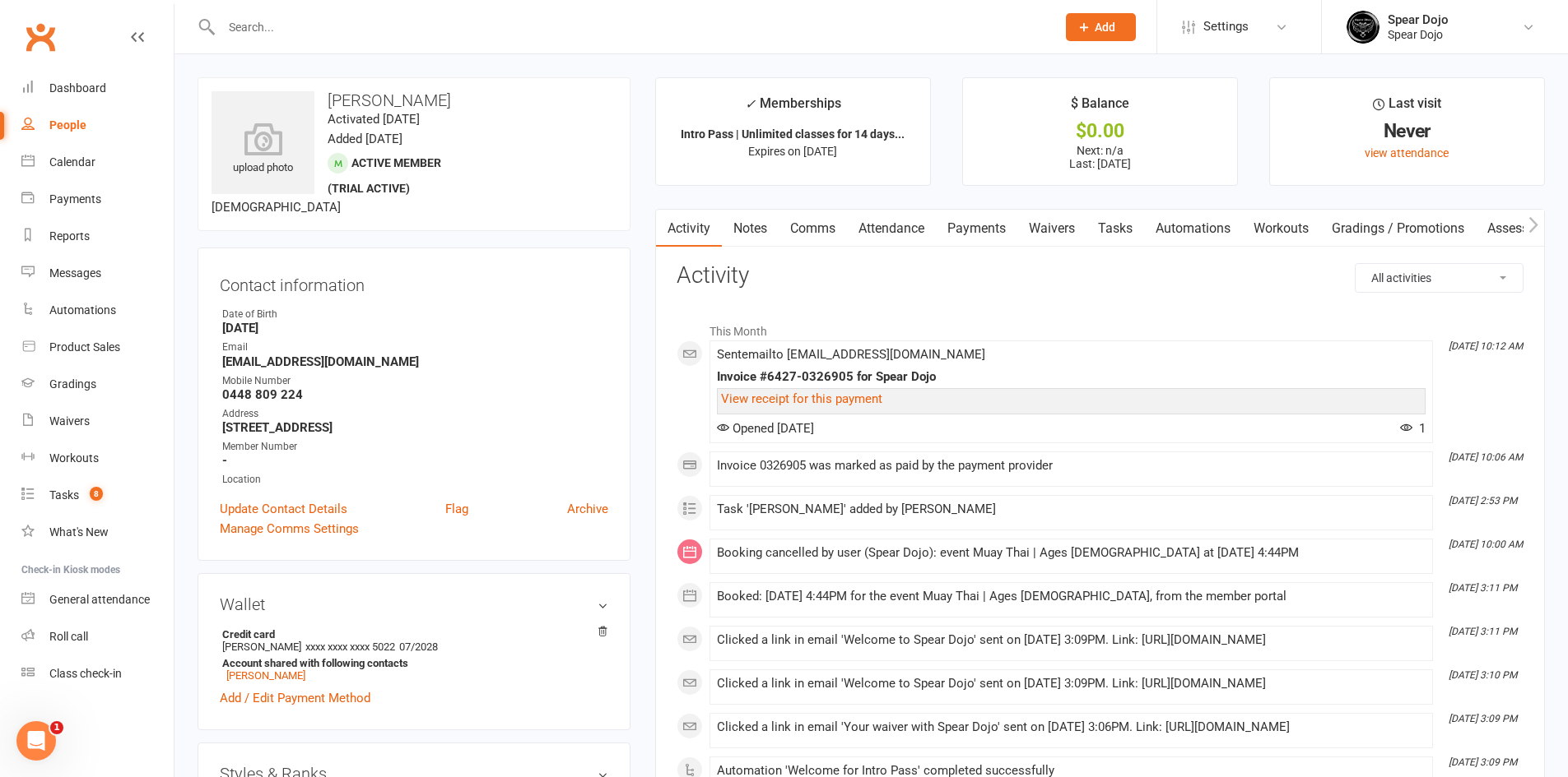
click at [1101, 226] on link "Tasks" at bounding box center [1116, 228] width 58 height 37
select select "incomplete"
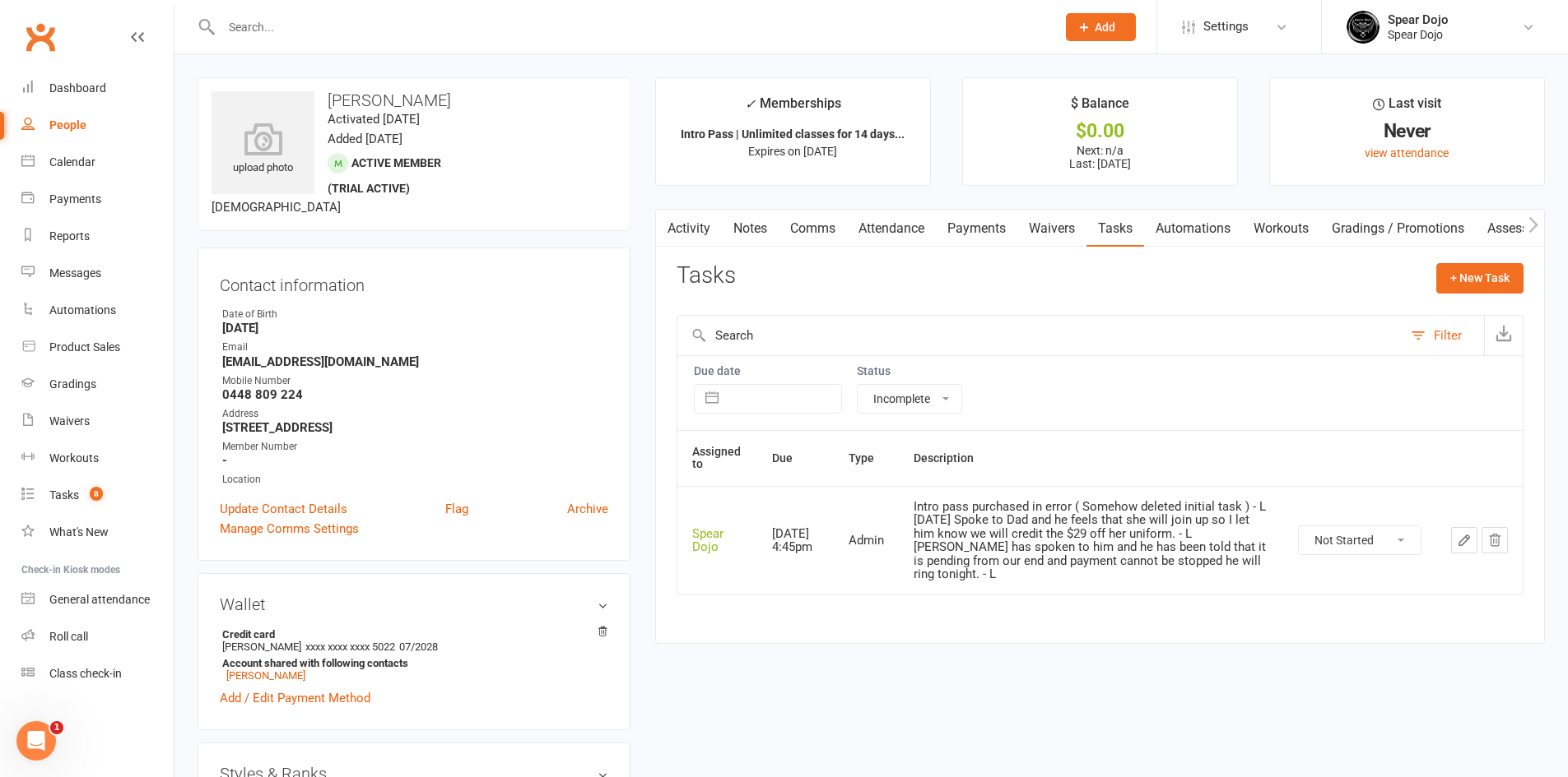
click at [924, 406] on select "All statuses Incomplete Not Started In Progress Waiting Complete" at bounding box center [909, 399] width 104 height 28
select select
click at [858, 385] on select "All statuses Incomplete Not Started In Progress Waiting Complete" at bounding box center [909, 399] width 104 height 28
drag, startPoint x: 699, startPoint y: 632, endPoint x: 808, endPoint y: 664, distance: 113.6
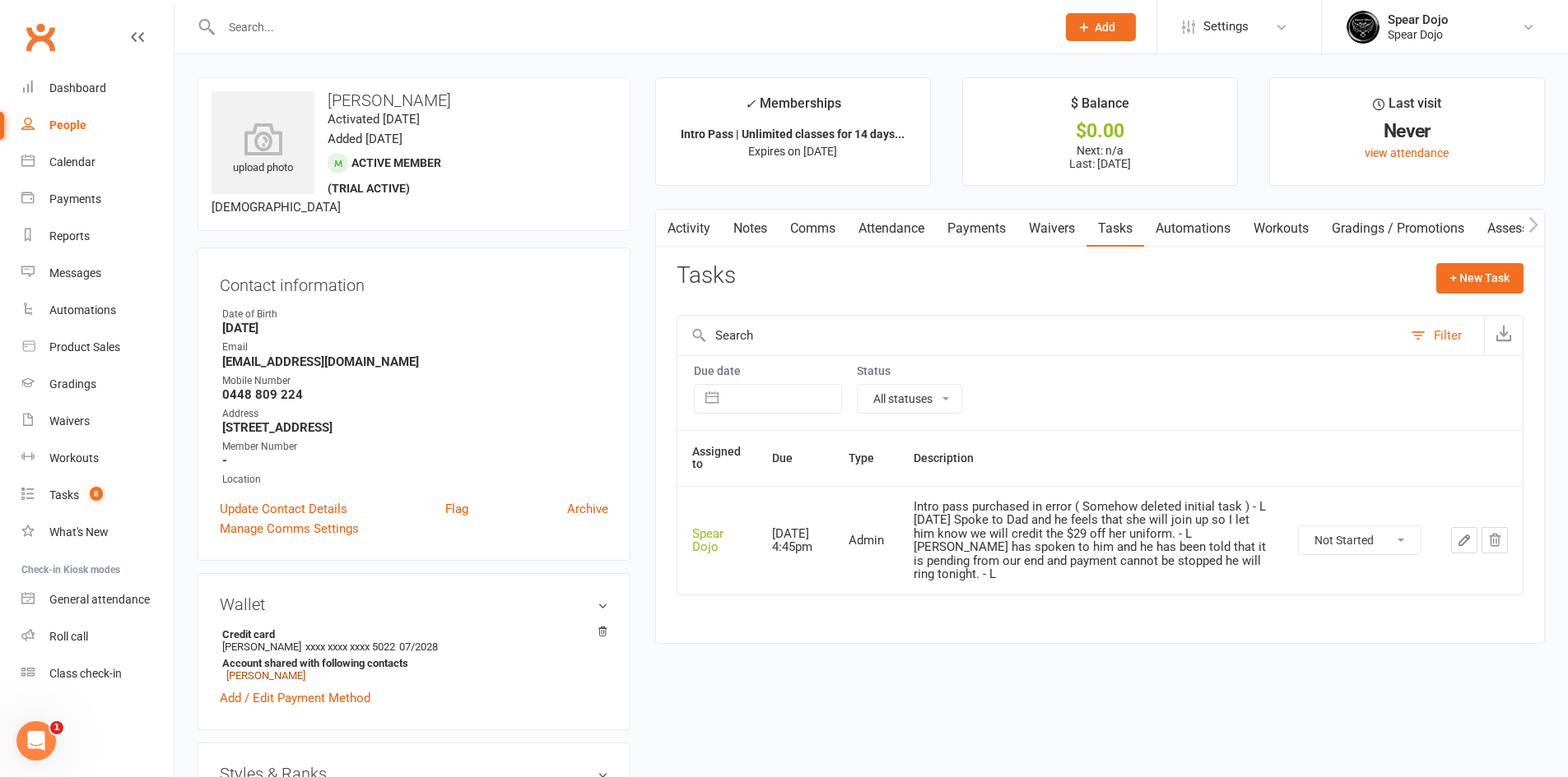
click at [265, 680] on link "[PERSON_NAME]" at bounding box center [266, 676] width 79 height 12
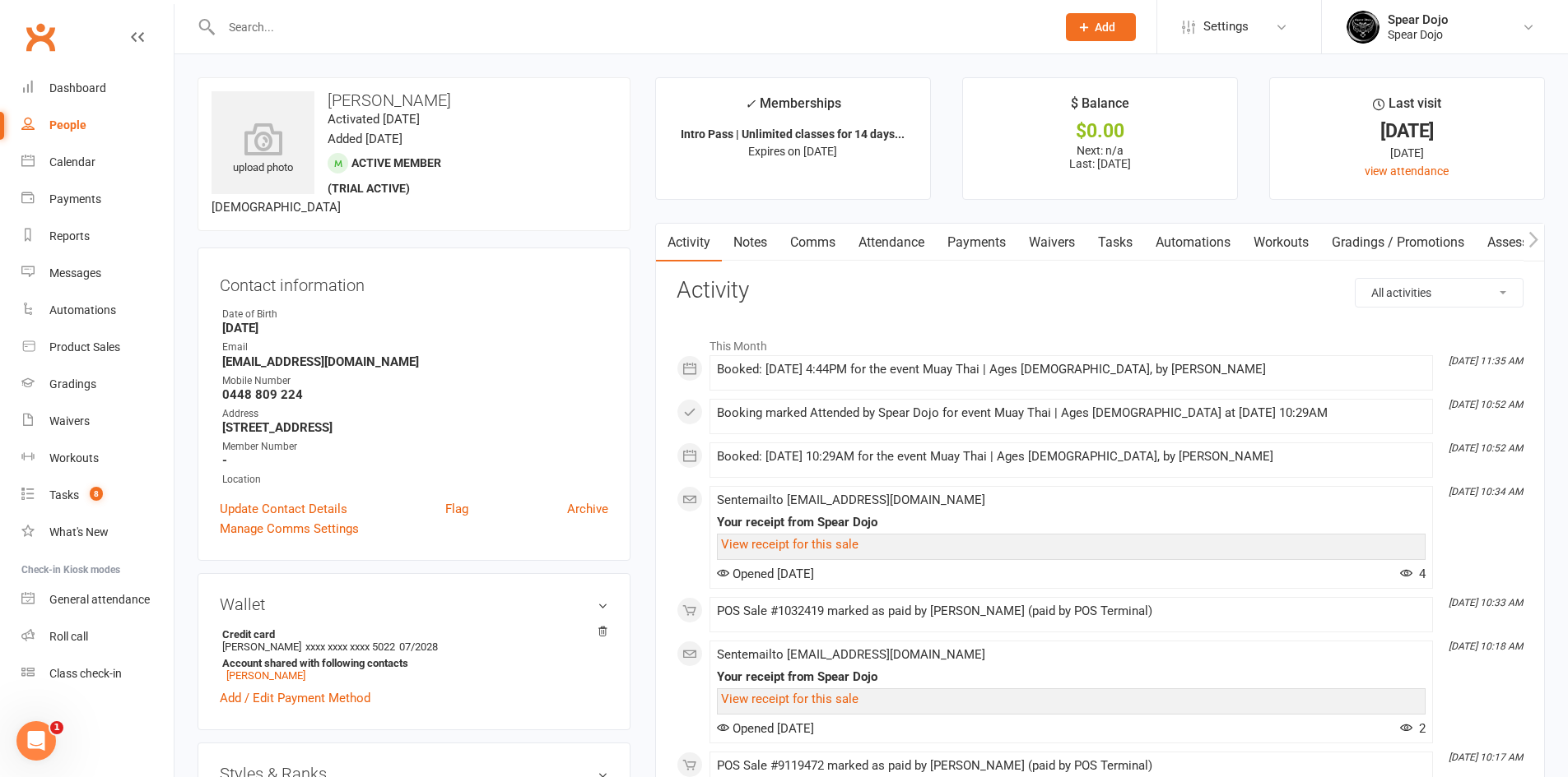
click at [1118, 240] on link "Tasks" at bounding box center [1116, 242] width 58 height 37
select select "incomplete"
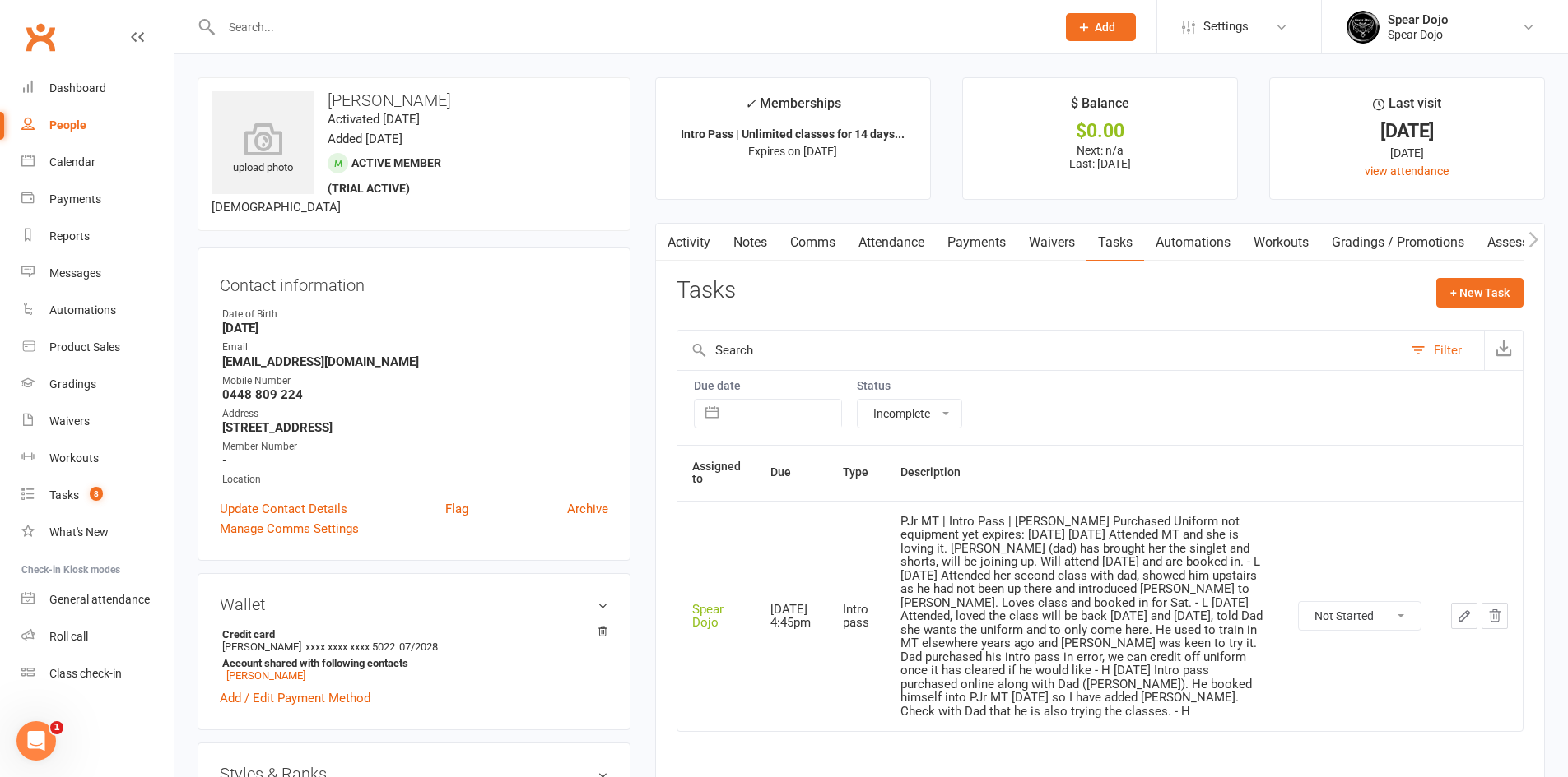
click at [1460, 614] on icon "button" at bounding box center [1464, 616] width 15 height 15
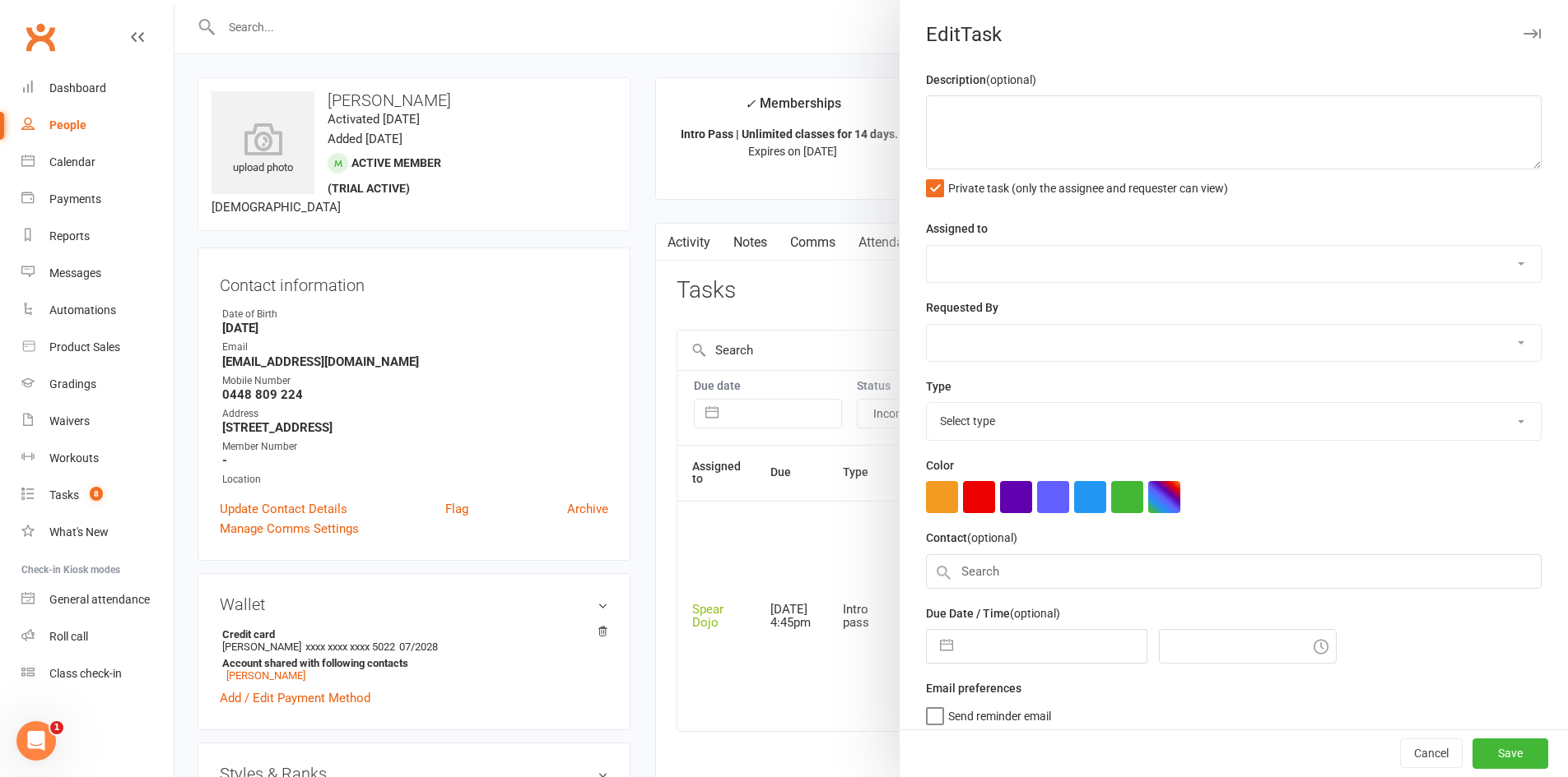
type textarea "PJr MT | Intro Pass | [PERSON_NAME] Purchased Uniform not equipment yet expires…"
select select "43986"
type input "[DATE]"
type input "4:45pm"
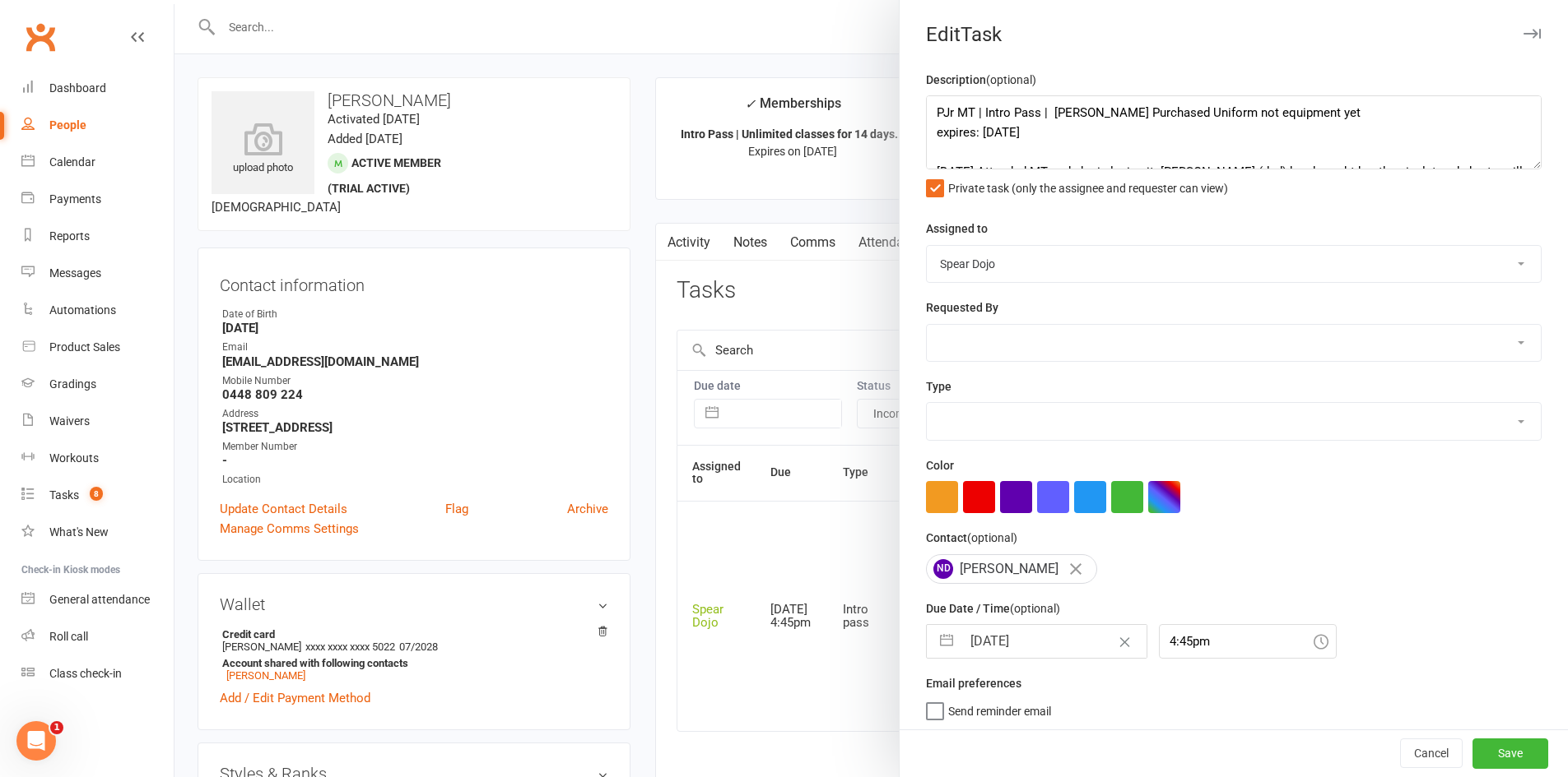
select select "21686"
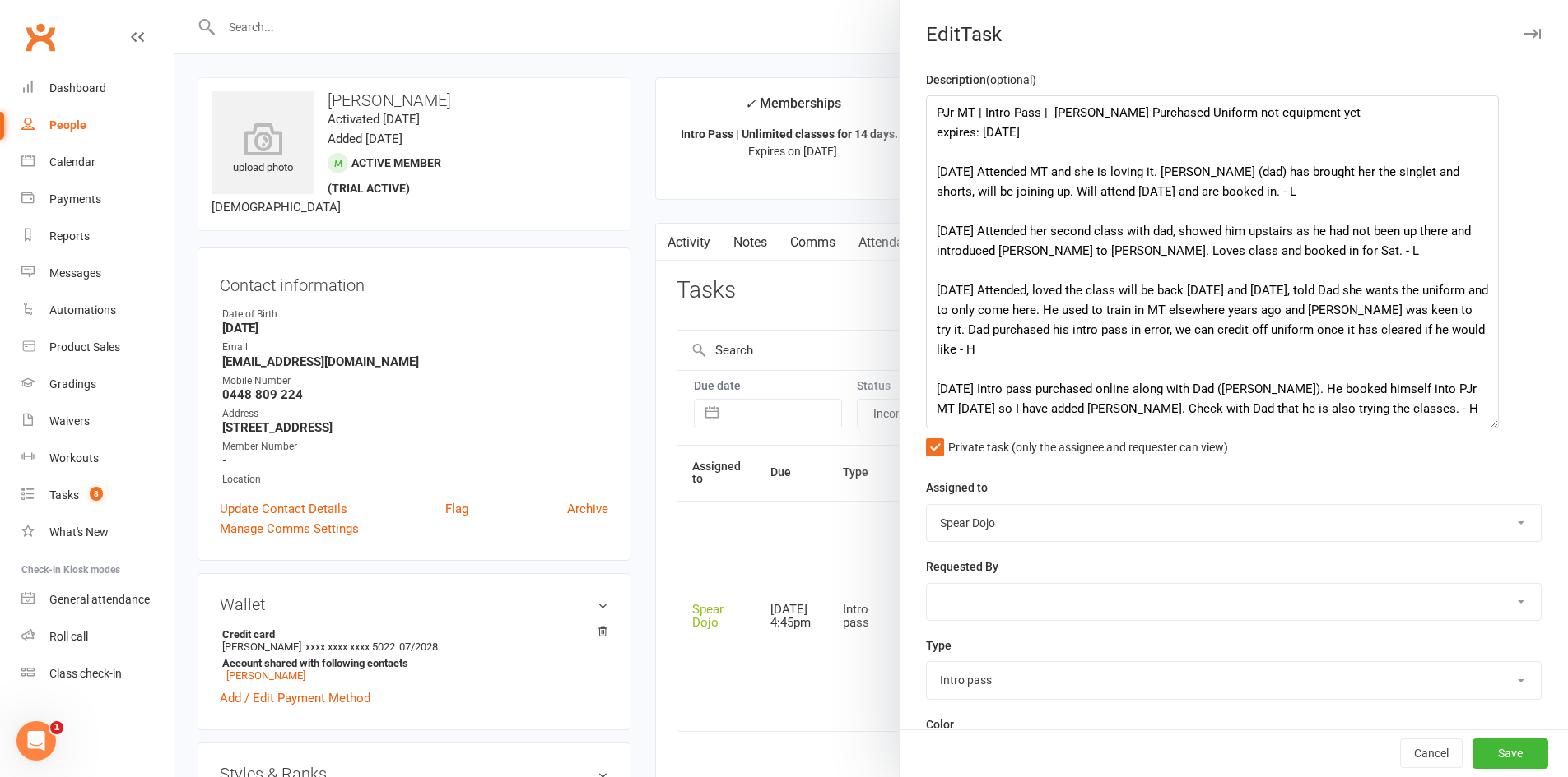
drag, startPoint x: 1508, startPoint y: 162, endPoint x: 1483, endPoint y: 422, distance: 261.2
click at [1483, 422] on textarea "PJr MT | Intro Pass | [PERSON_NAME] Purchased Uniform not equipment yet expires…" at bounding box center [1212, 262] width 573 height 333
drag, startPoint x: 1078, startPoint y: 116, endPoint x: 1048, endPoint y: 111, distance: 30.4
click at [1048, 111] on textarea "PJr MT | Intro Pass | [PERSON_NAME] Purchased Uniform not equipment yet expires…" at bounding box center [1212, 262] width 573 height 333
click at [1075, 113] on textarea "PJr MT | Intro Pass | Has Purchased Uniform not equipment yet expires: [DATE] […" at bounding box center [1212, 262] width 573 height 333
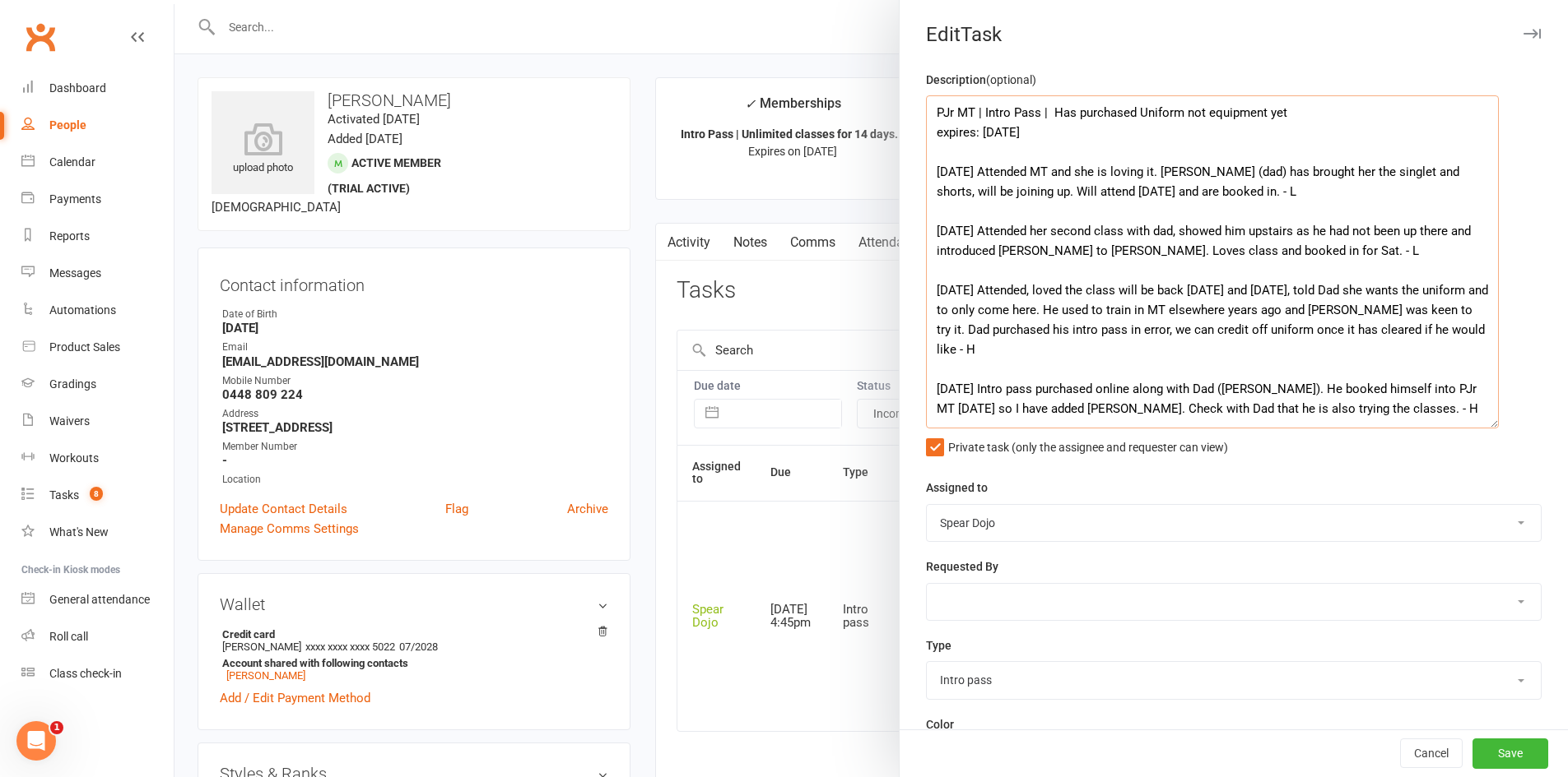
click at [1136, 106] on textarea "PJr MT | Intro Pass | Has purchased Uniform not equipment yet expires: [DATE] […" at bounding box center [1212, 262] width 573 height 333
click at [1140, 133] on textarea "PJr MT | Intro Pass | Has purchased uniform not equipment yet expires: [DATE] […" at bounding box center [1212, 262] width 573 height 333
click at [1056, 115] on textarea "PJr MT | Intro Pass | Has purchased uniform not equipment yet expires: [DATE] […" at bounding box center [1212, 262] width 573 height 333
type textarea "PJr MT | Intro Pass | Has purchased uniform not equipment yet expires: [DATE] […"
click at [1486, 754] on button "Save" at bounding box center [1510, 754] width 76 height 30
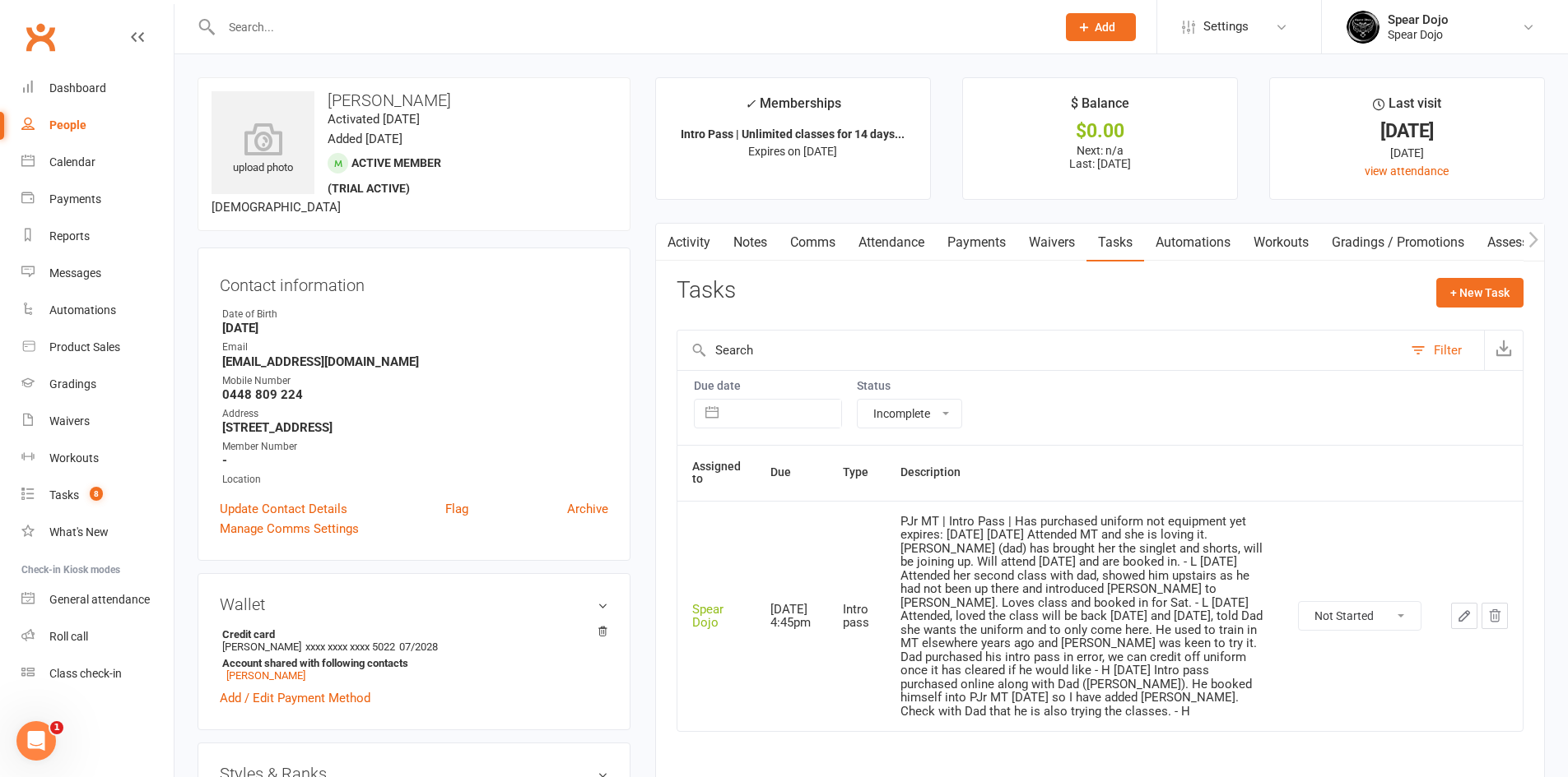
click at [705, 244] on link "Activity" at bounding box center [689, 242] width 66 height 37
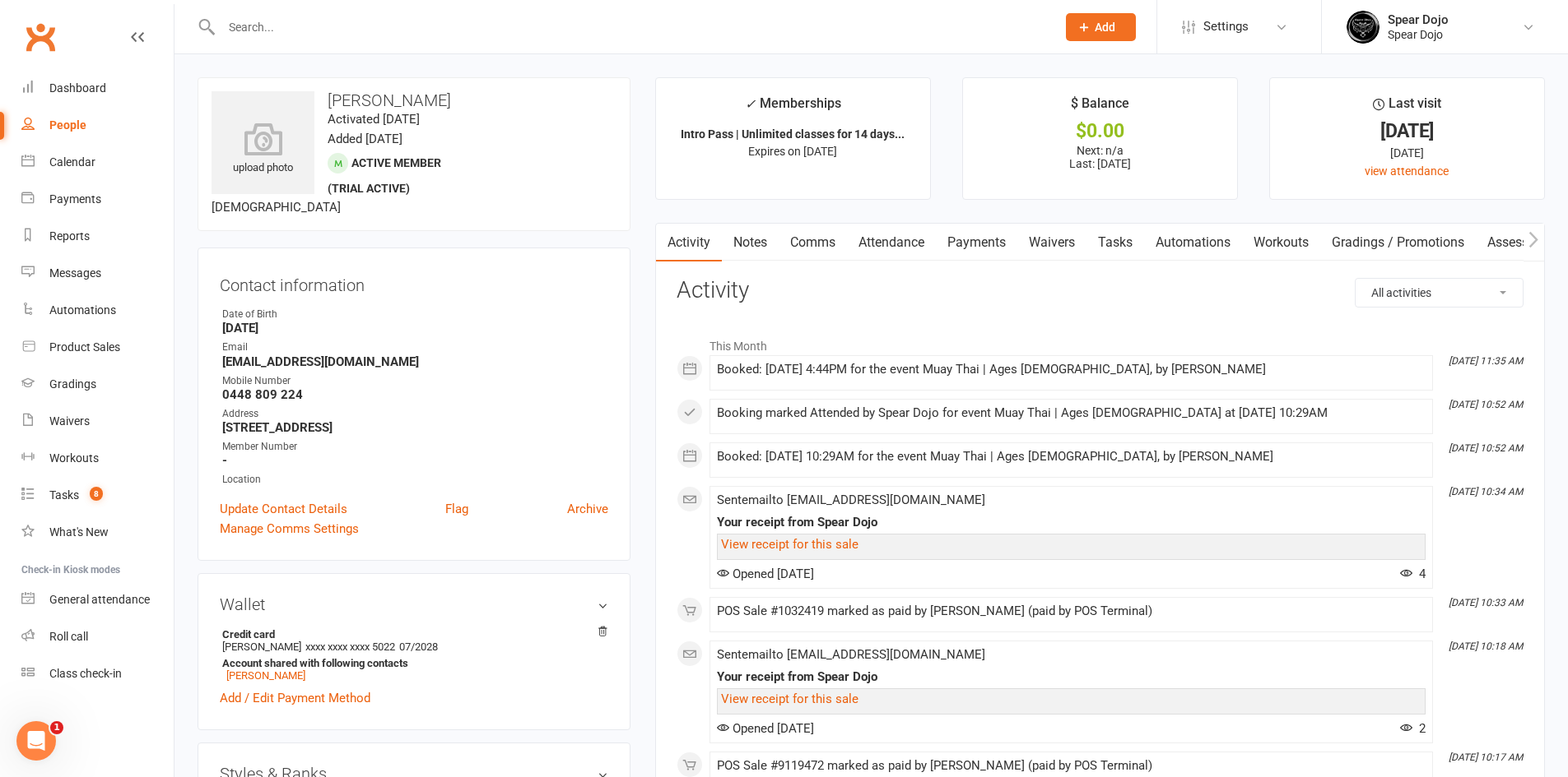
click at [821, 240] on link "Comms" at bounding box center [812, 242] width 68 height 37
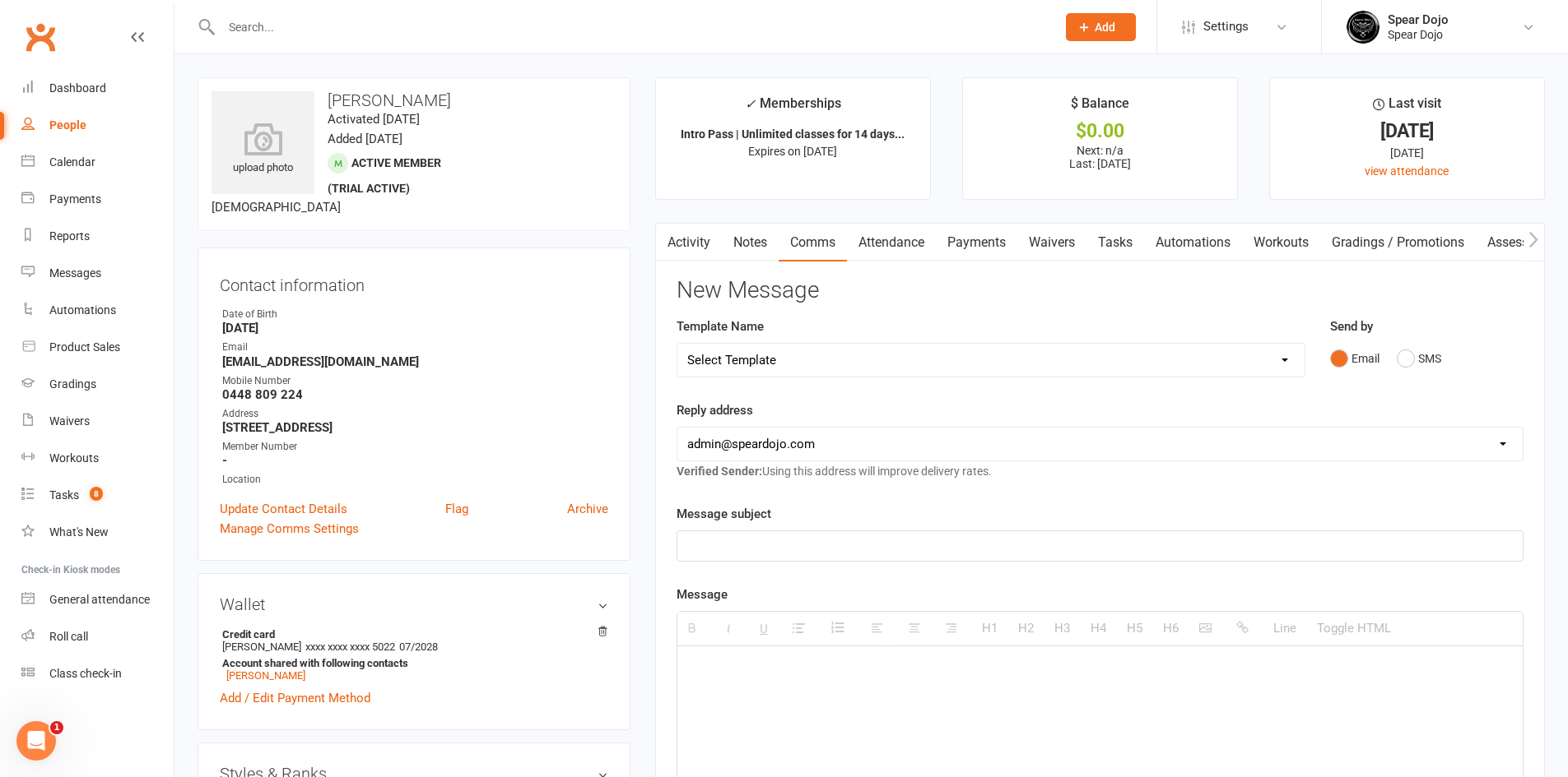
click at [690, 246] on link "Activity" at bounding box center [689, 242] width 66 height 37
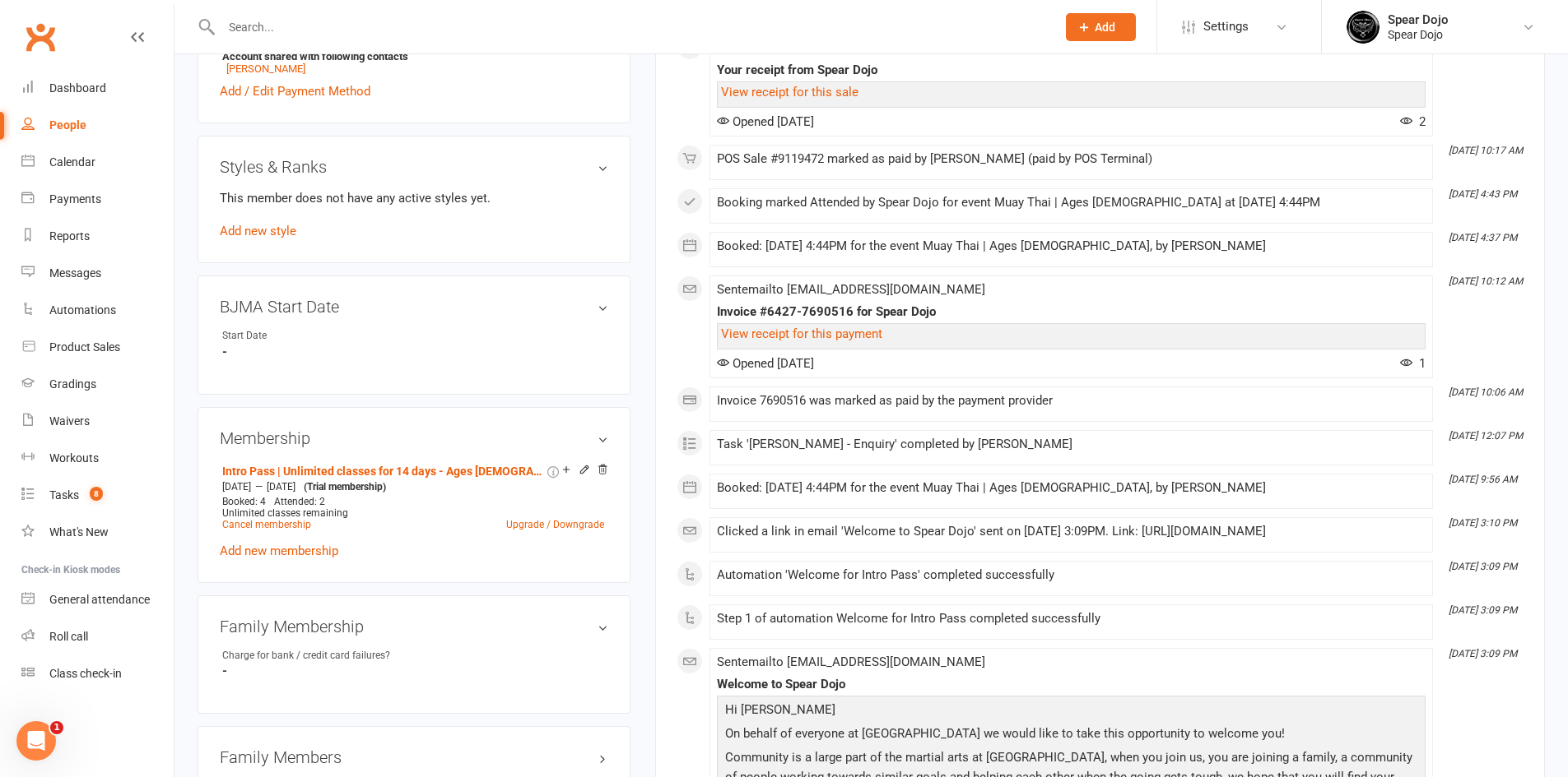
scroll to position [822, 0]
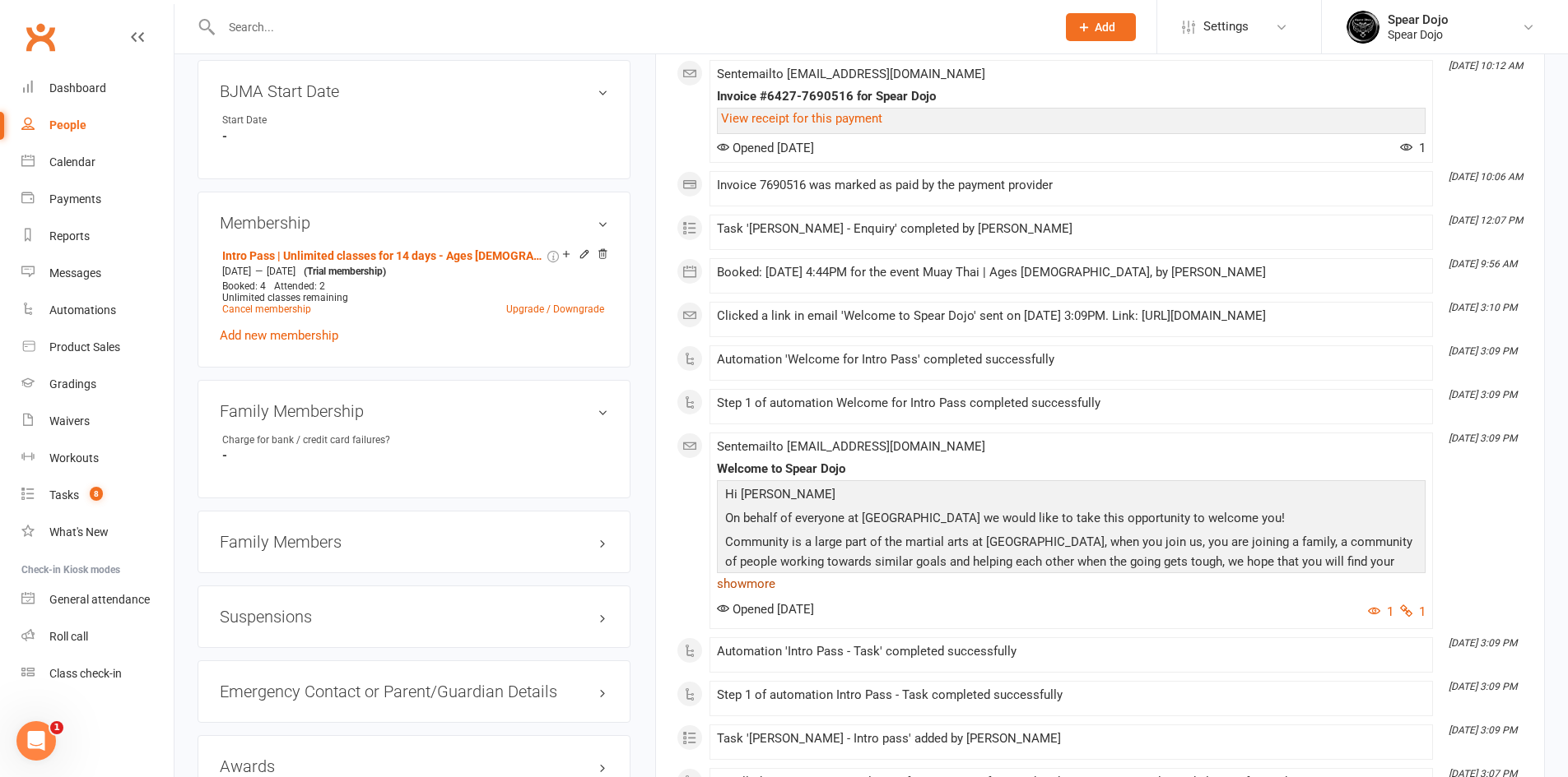
click at [767, 585] on link "show more" at bounding box center [1071, 584] width 709 height 23
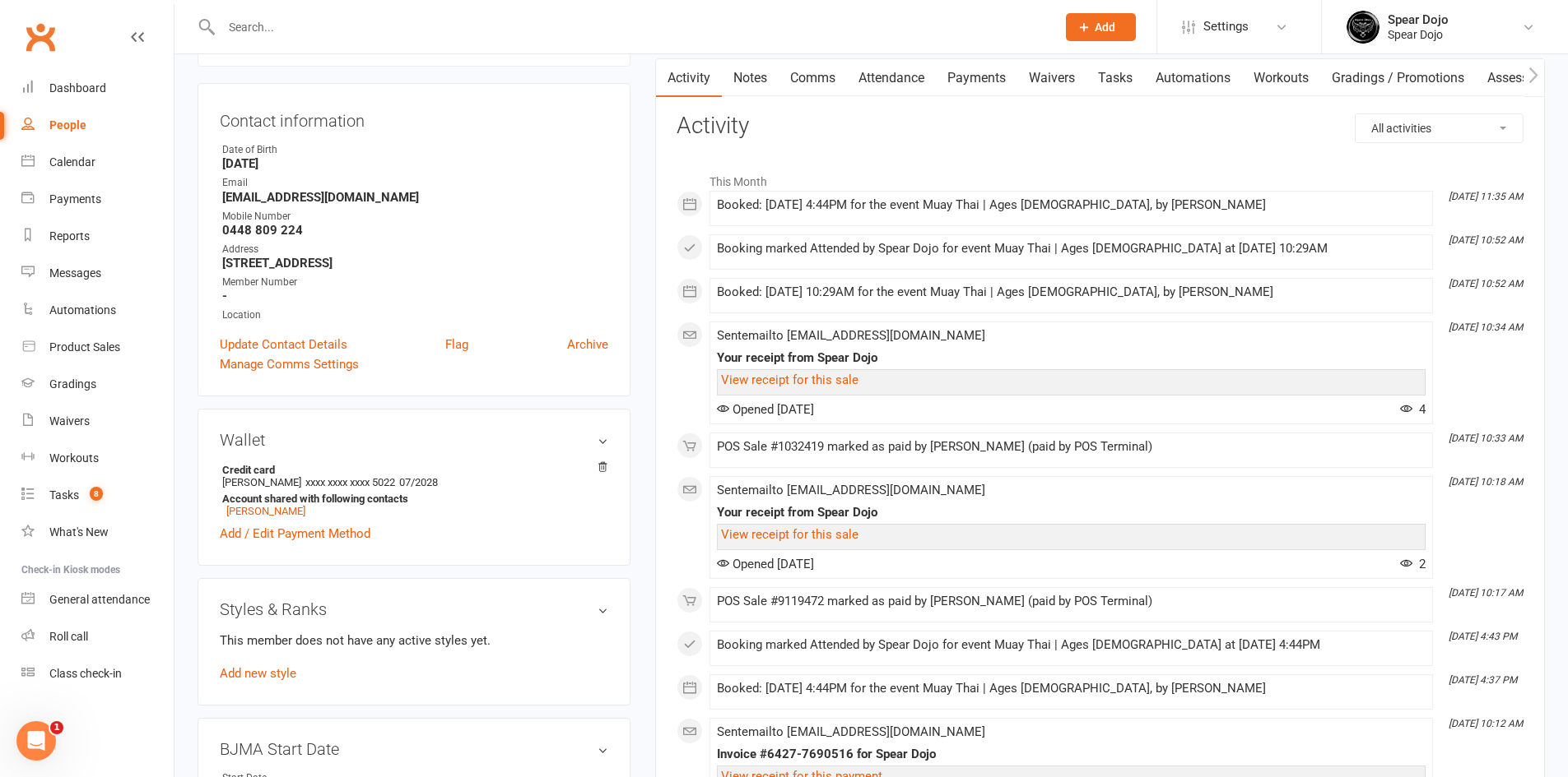
scroll to position [0, 0]
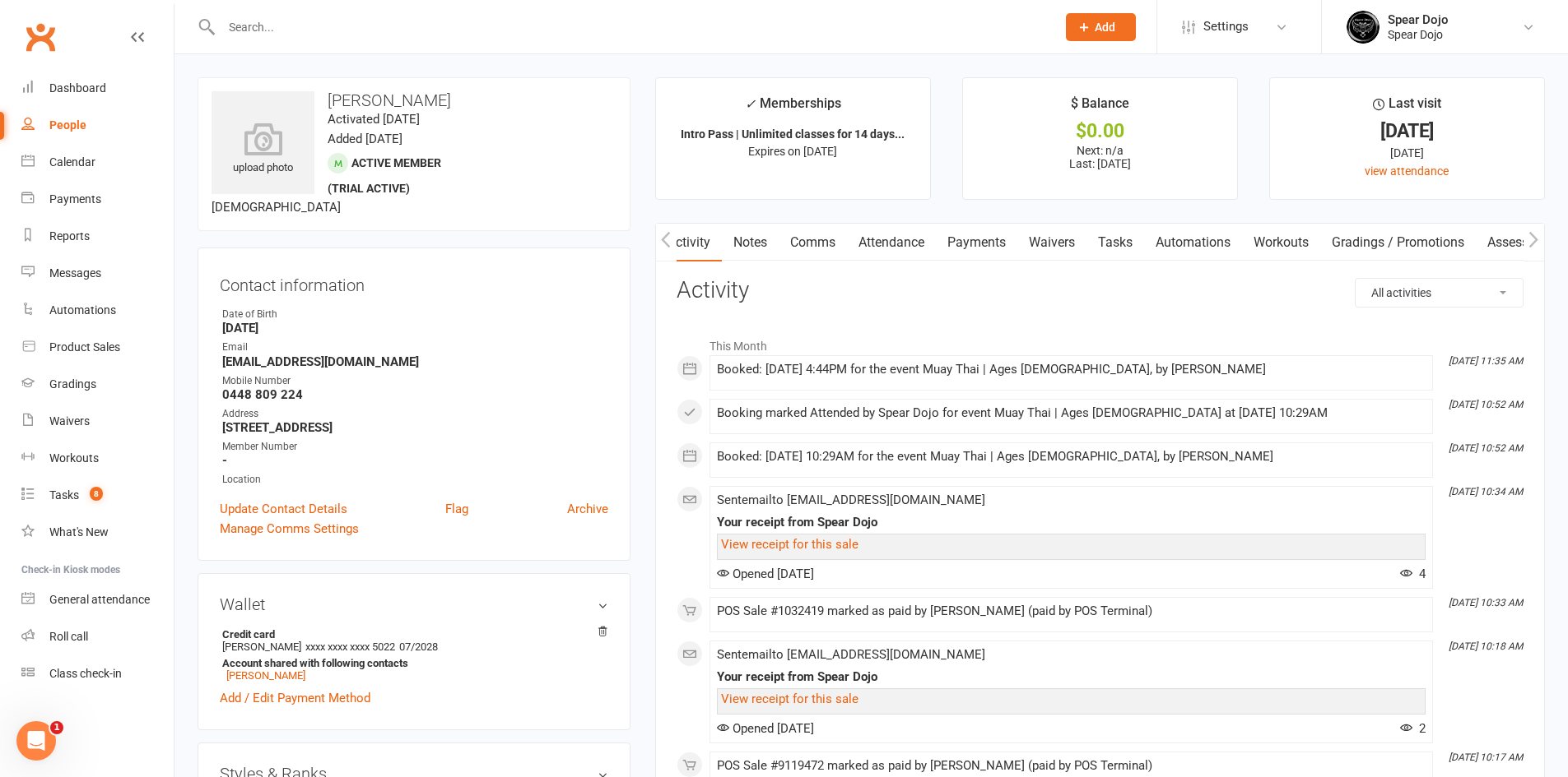
click at [1122, 240] on link "Tasks" at bounding box center [1116, 242] width 58 height 37
select select "incomplete"
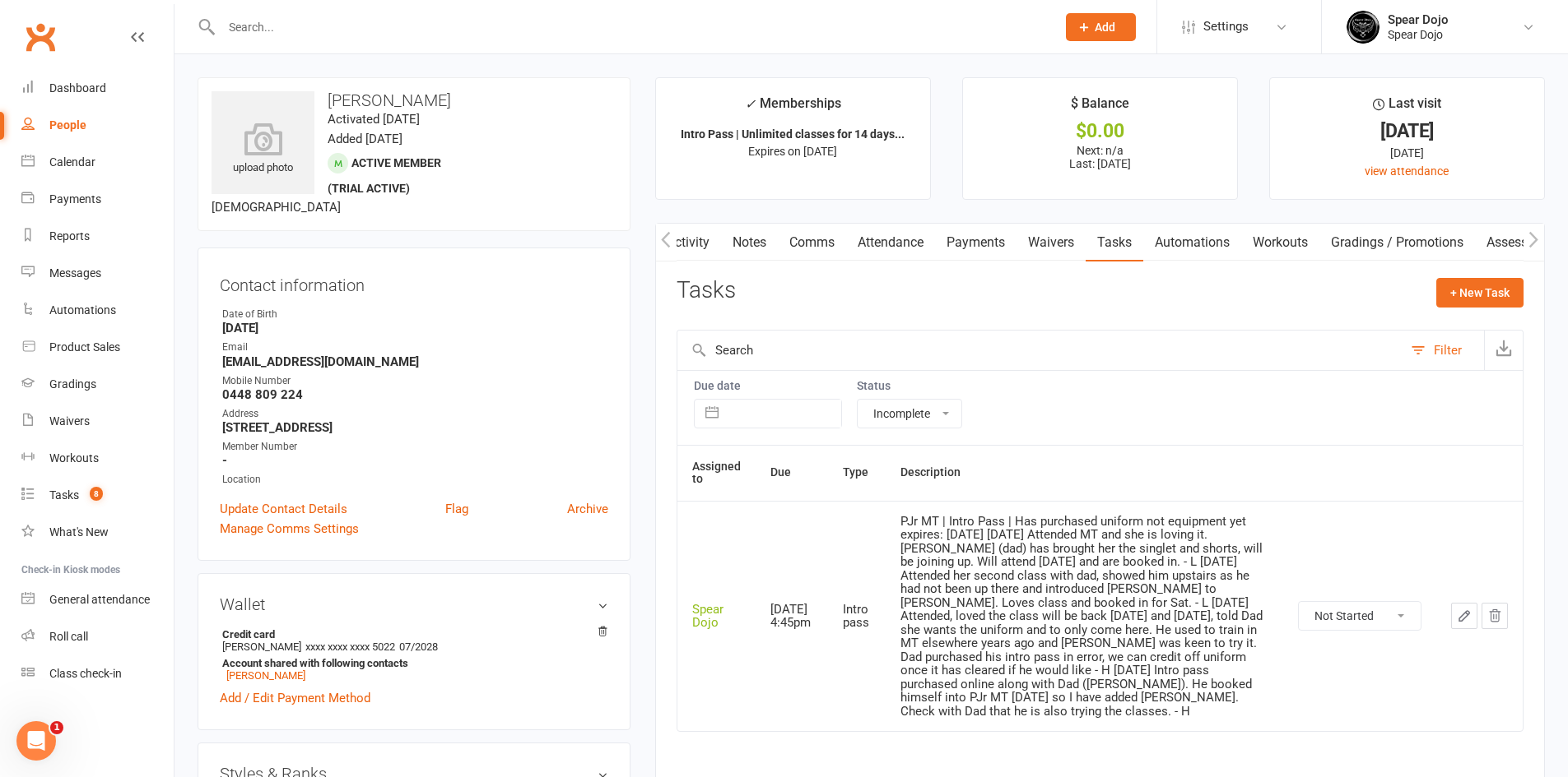
click at [1468, 611] on icon "button" at bounding box center [1463, 616] width 10 height 10
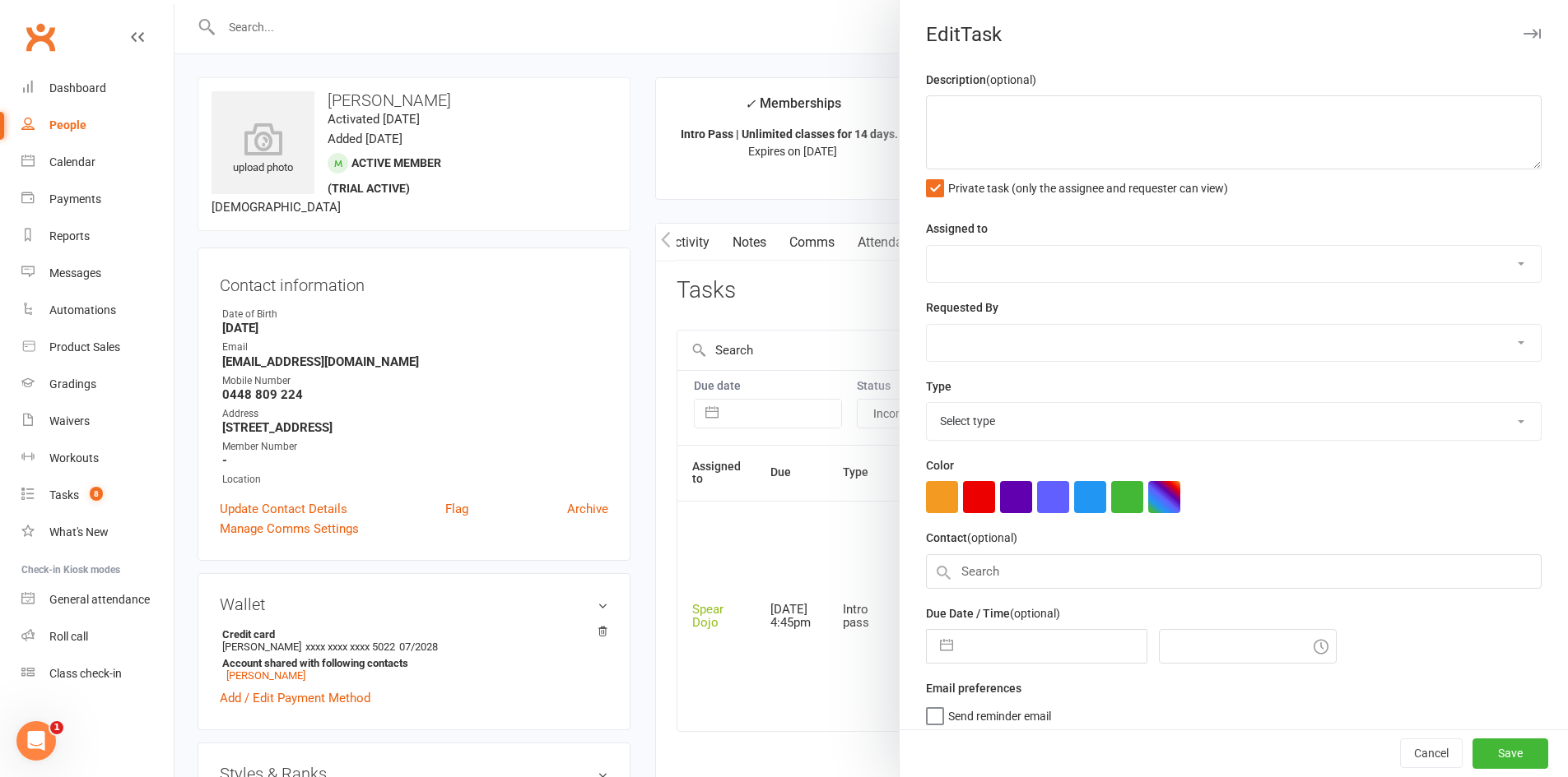
type textarea "PJr MT | Intro Pass | Has purchased uniform not equipment yet expires: [DATE] […"
select select "43986"
type input "[DATE]"
type input "4:45pm"
select select "21686"
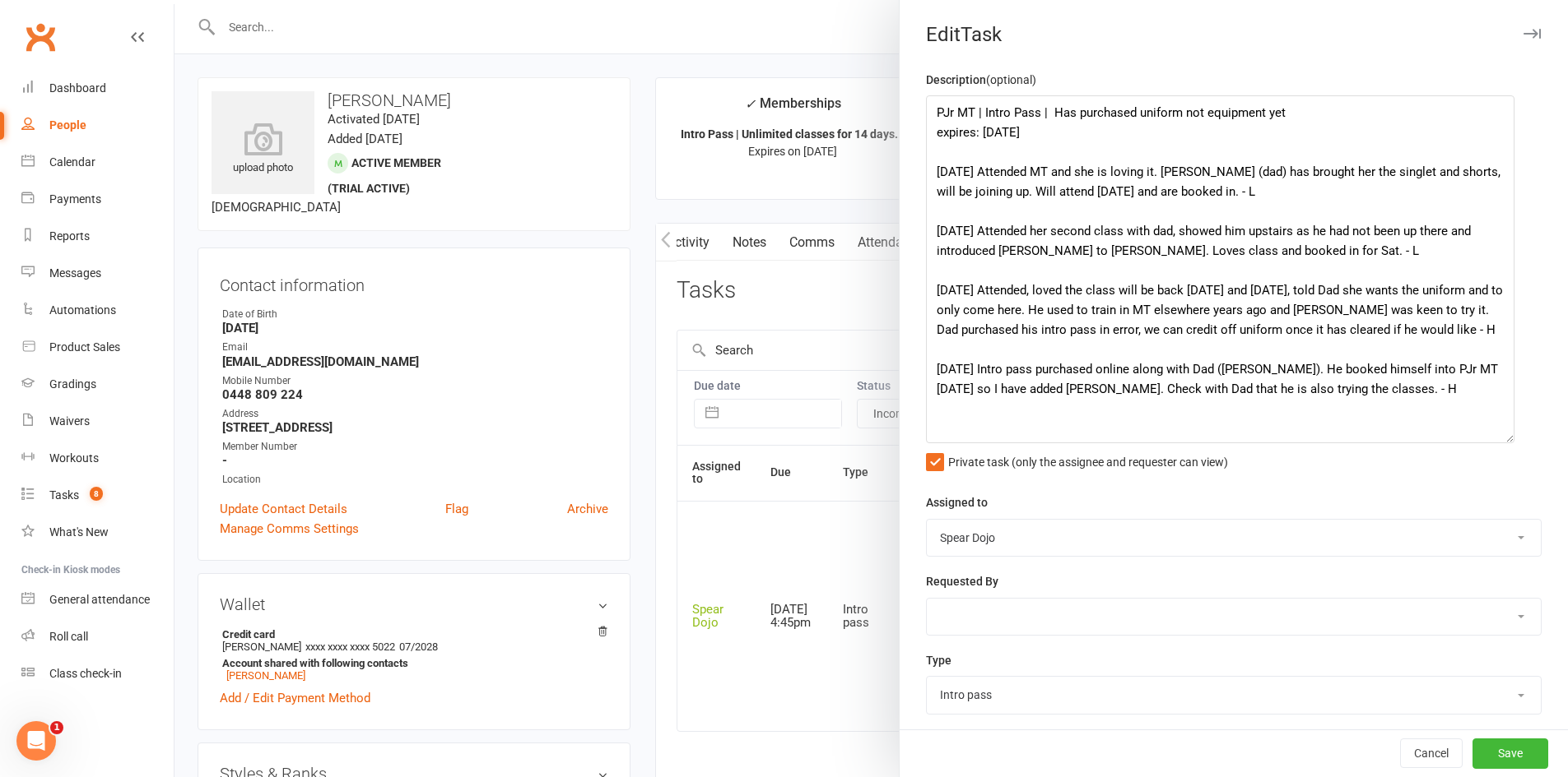
drag, startPoint x: 1513, startPoint y: 166, endPoint x: 1504, endPoint y: 440, distance: 274.1
click at [1504, 440] on textarea "PJr MT | Intro Pass | Has purchased uniform not equipment yet expires: [DATE] […" at bounding box center [1219, 269] width 588 height 348
click at [1161, 145] on textarea "PJr MT | Intro Pass | Has purchased uniform not equipment yet expires: [DATE] […" at bounding box center [1219, 269] width 588 height 348
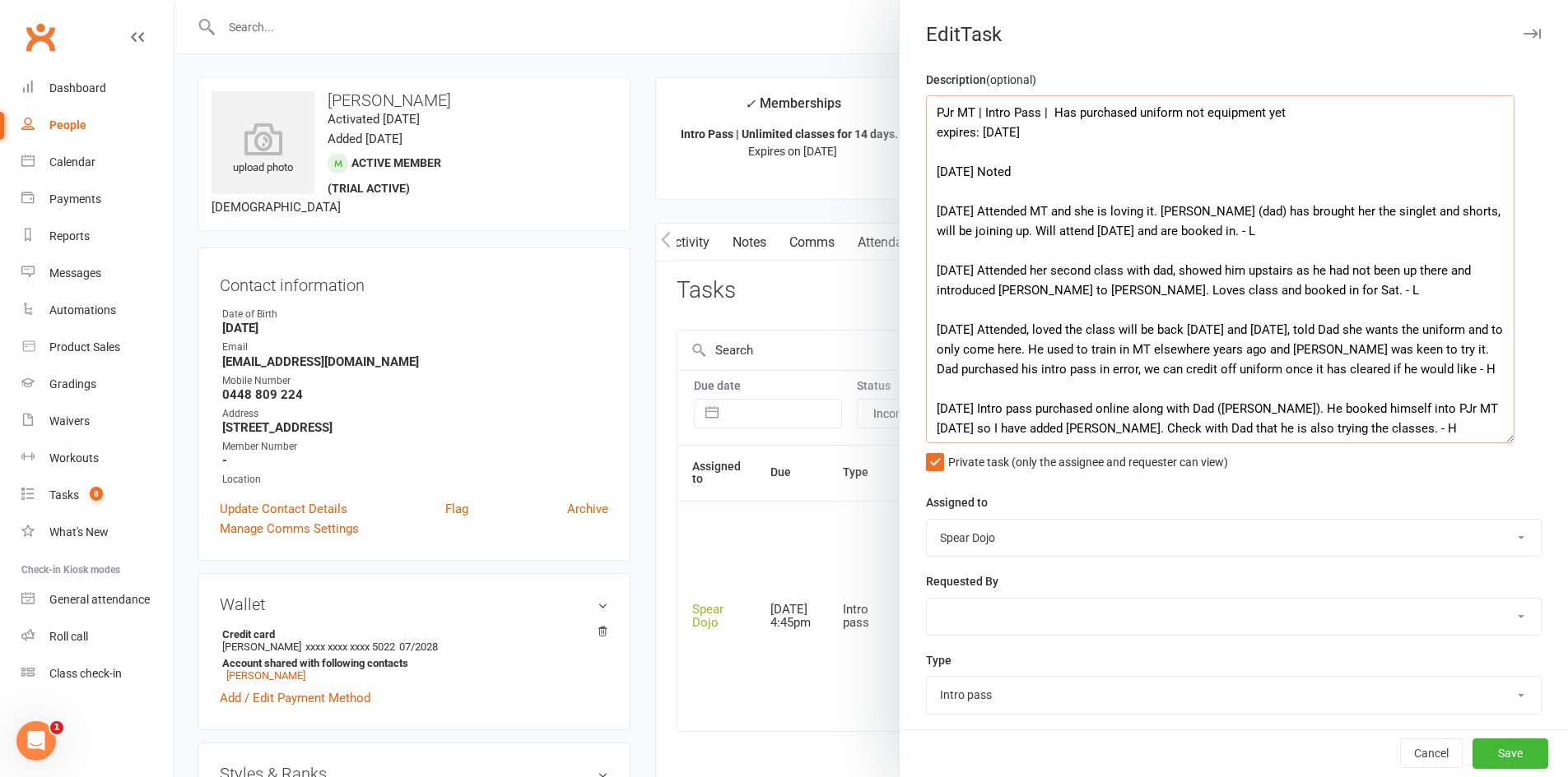
click at [1142, 170] on textarea "PJr MT | Intro Pass | Has purchased uniform not equipment yet expires: [DATE] […" at bounding box center [1219, 269] width 588 height 348
click at [1341, 171] on textarea "PJr MT | Intro Pass | Has purchased uniform not equipment yet expires: [DATE] […" at bounding box center [1219, 269] width 588 height 348
click at [1439, 172] on textarea "PJr MT | Intro Pass | Has purchased uniform not equipment yet expires: [DATE] […" at bounding box center [1219, 269] width 588 height 348
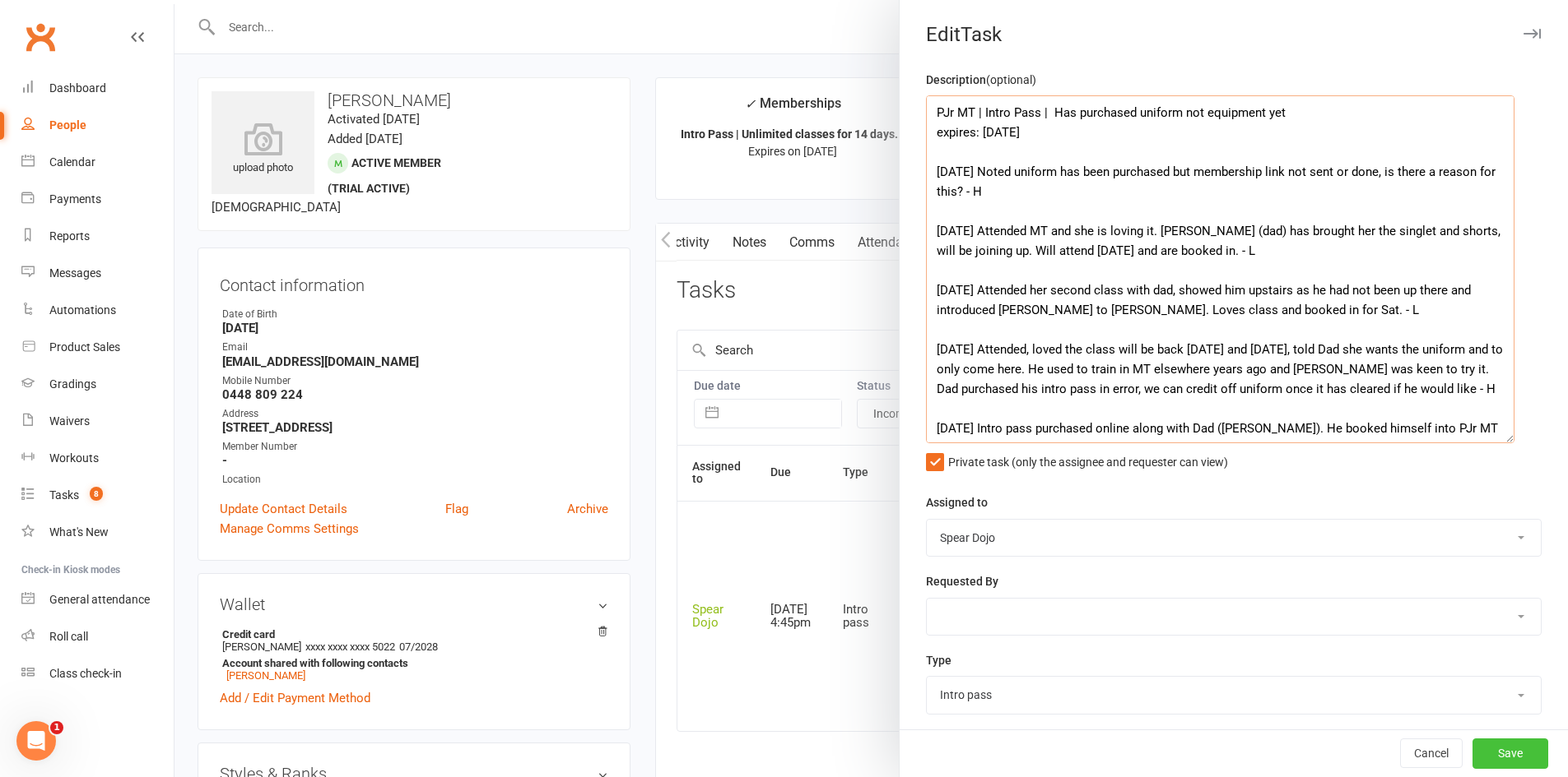
type textarea "PJr MT | Intro Pass | Has purchased uniform not equipment yet expires: [DATE] […"
click at [1478, 747] on button "Save" at bounding box center [1510, 754] width 76 height 30
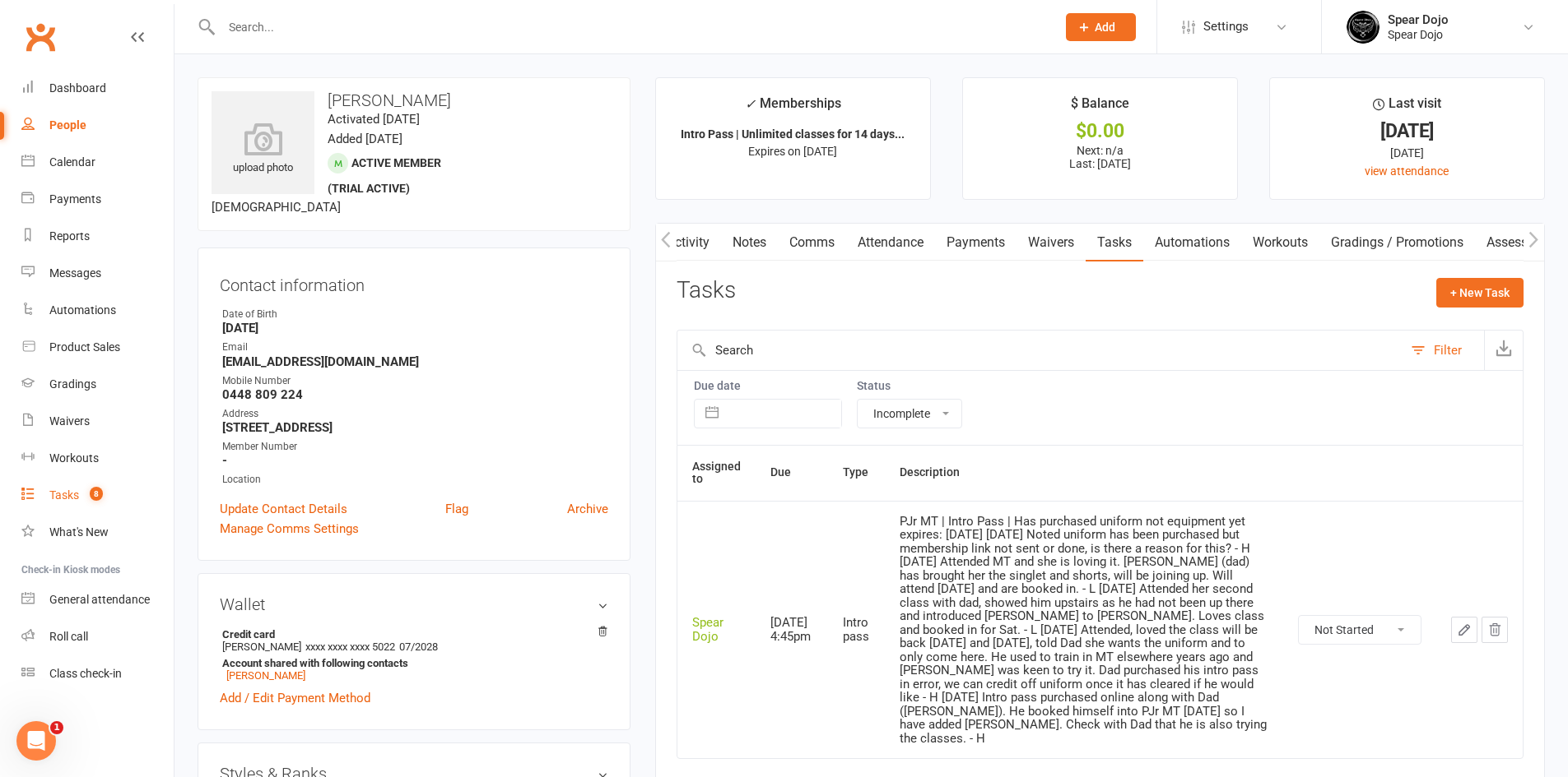
click at [69, 495] on div "Tasks" at bounding box center [64, 495] width 30 height 13
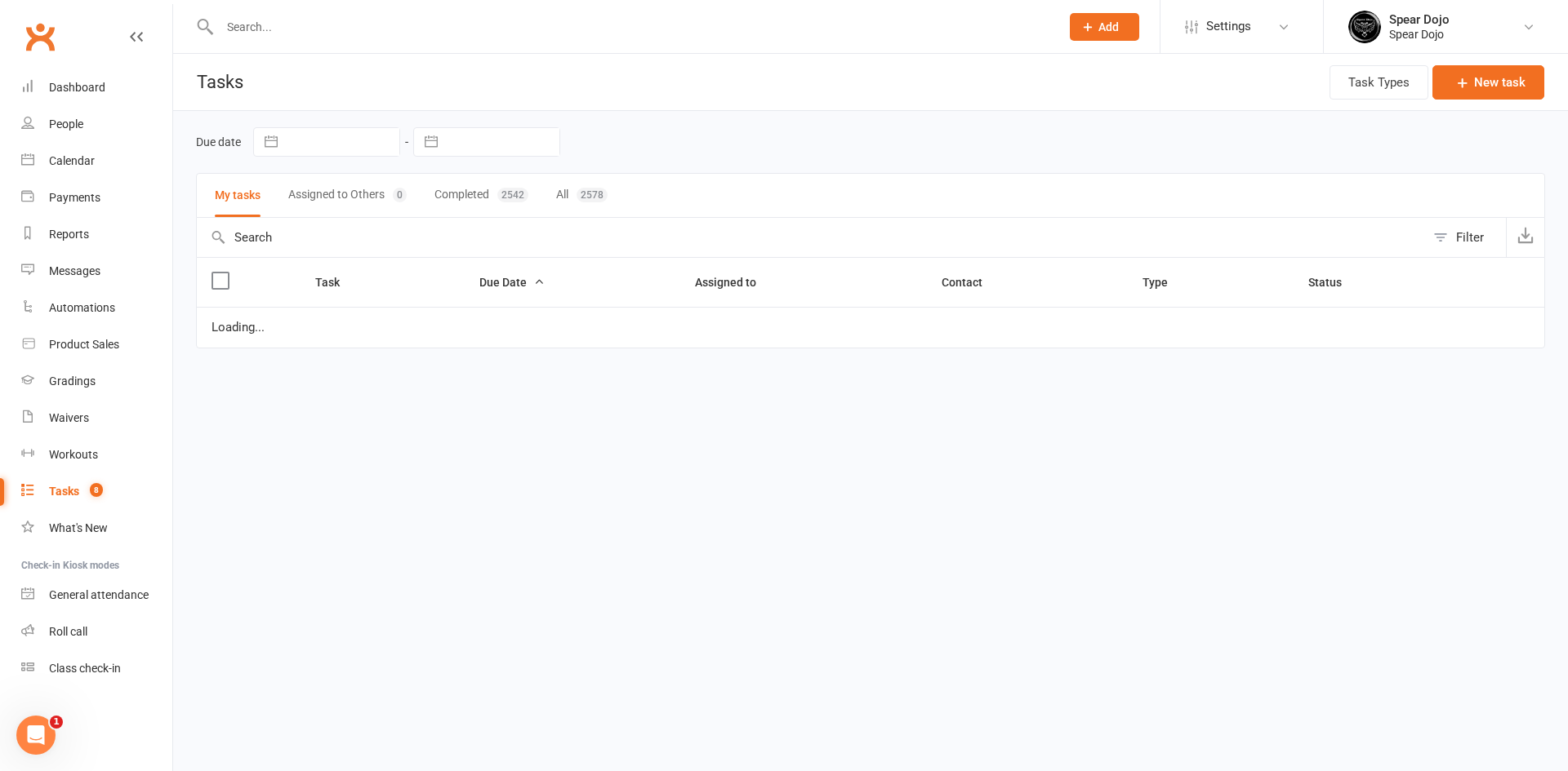
select select "started"
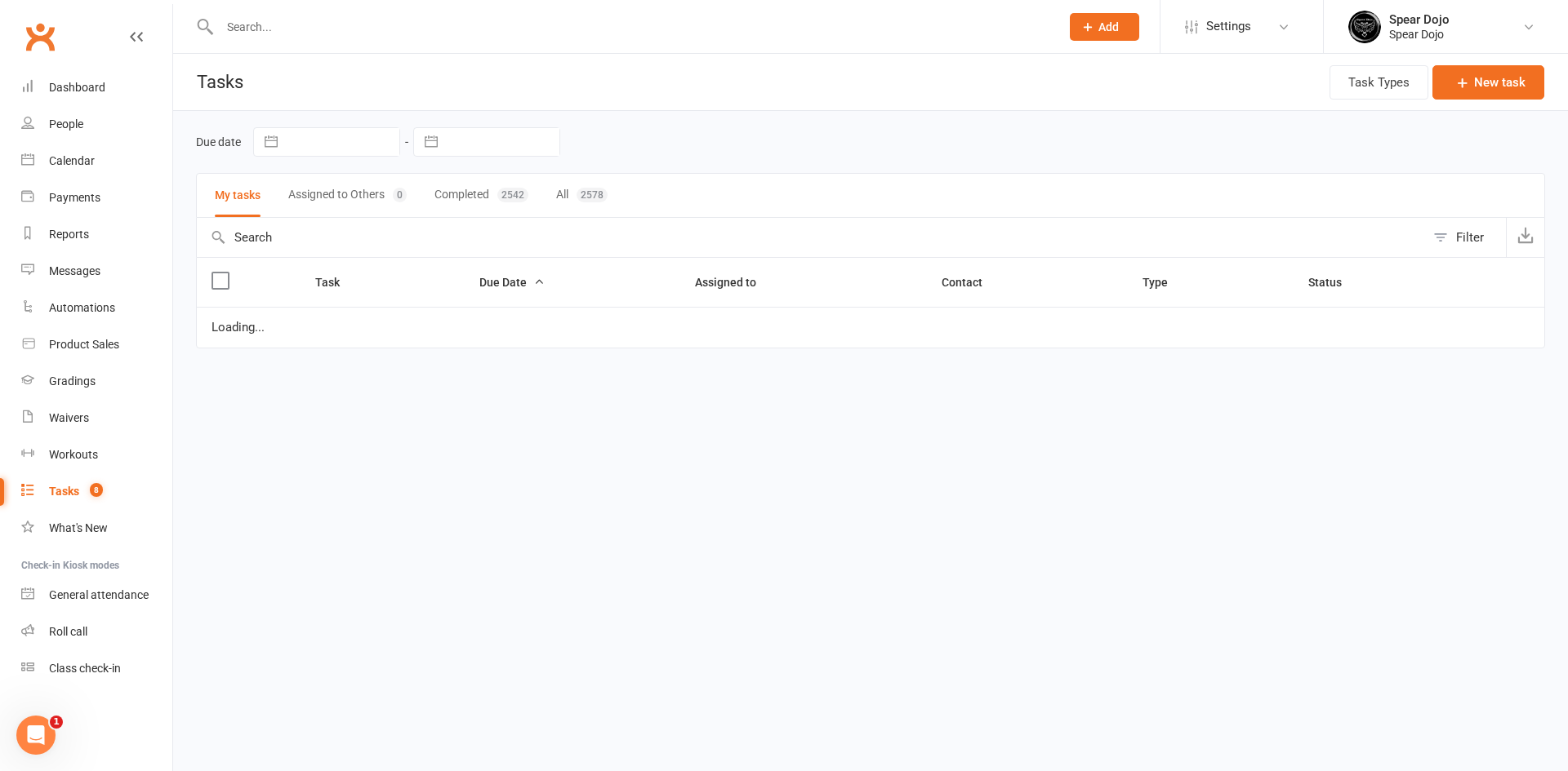
select select "started"
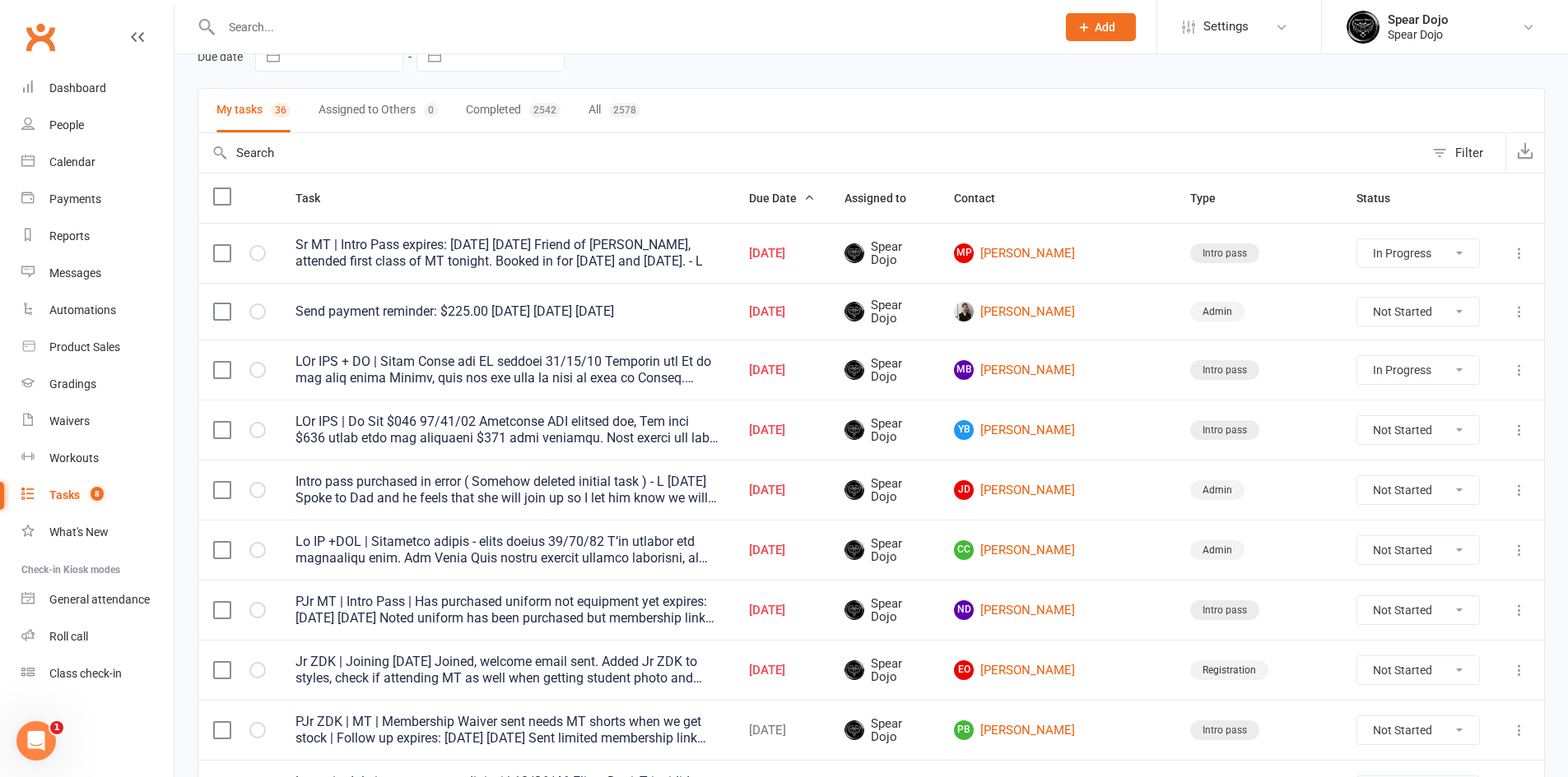
scroll to position [82, 0]
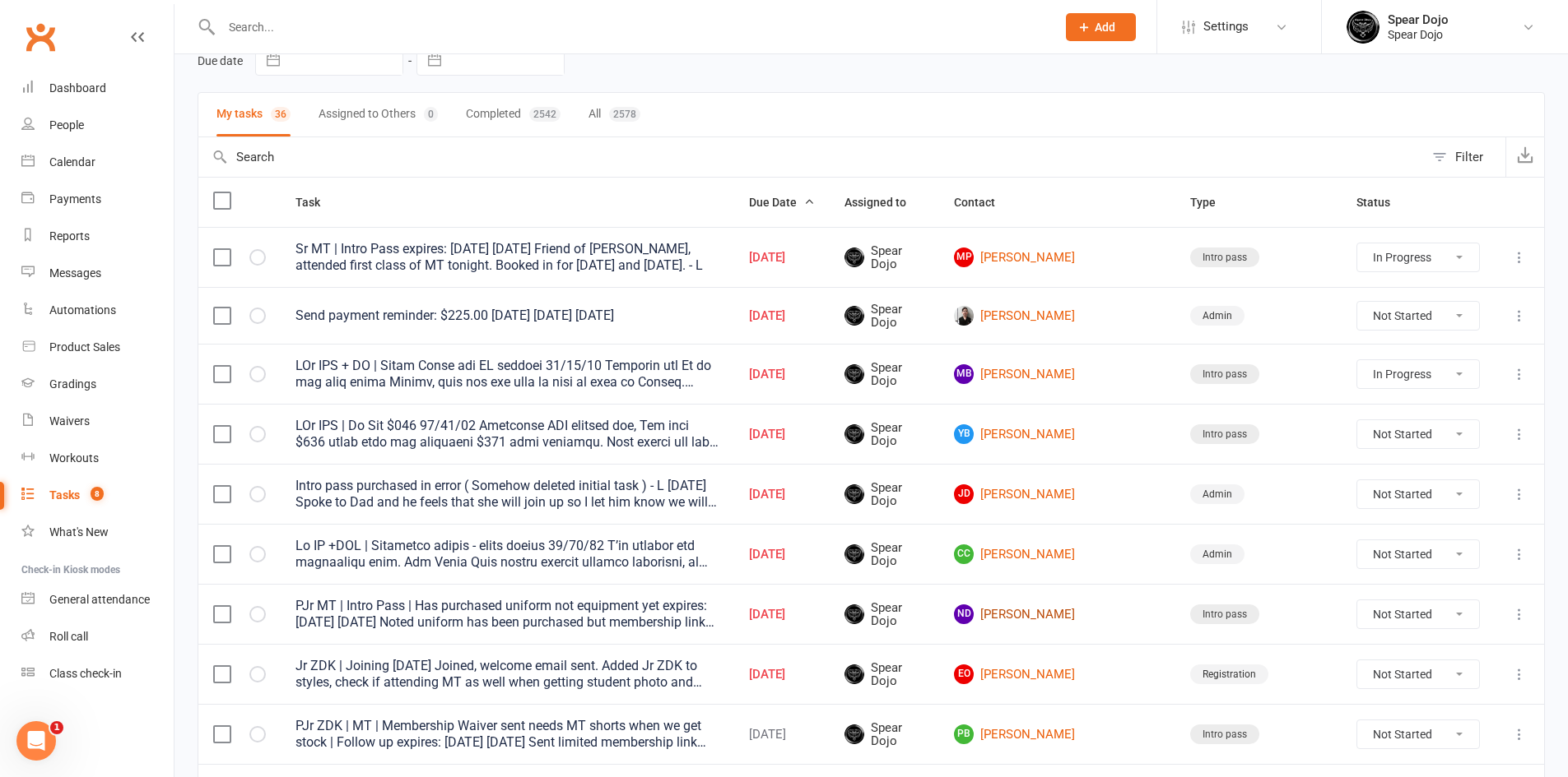
click at [1103, 610] on link "ND [PERSON_NAME]" at bounding box center [1057, 614] width 207 height 20
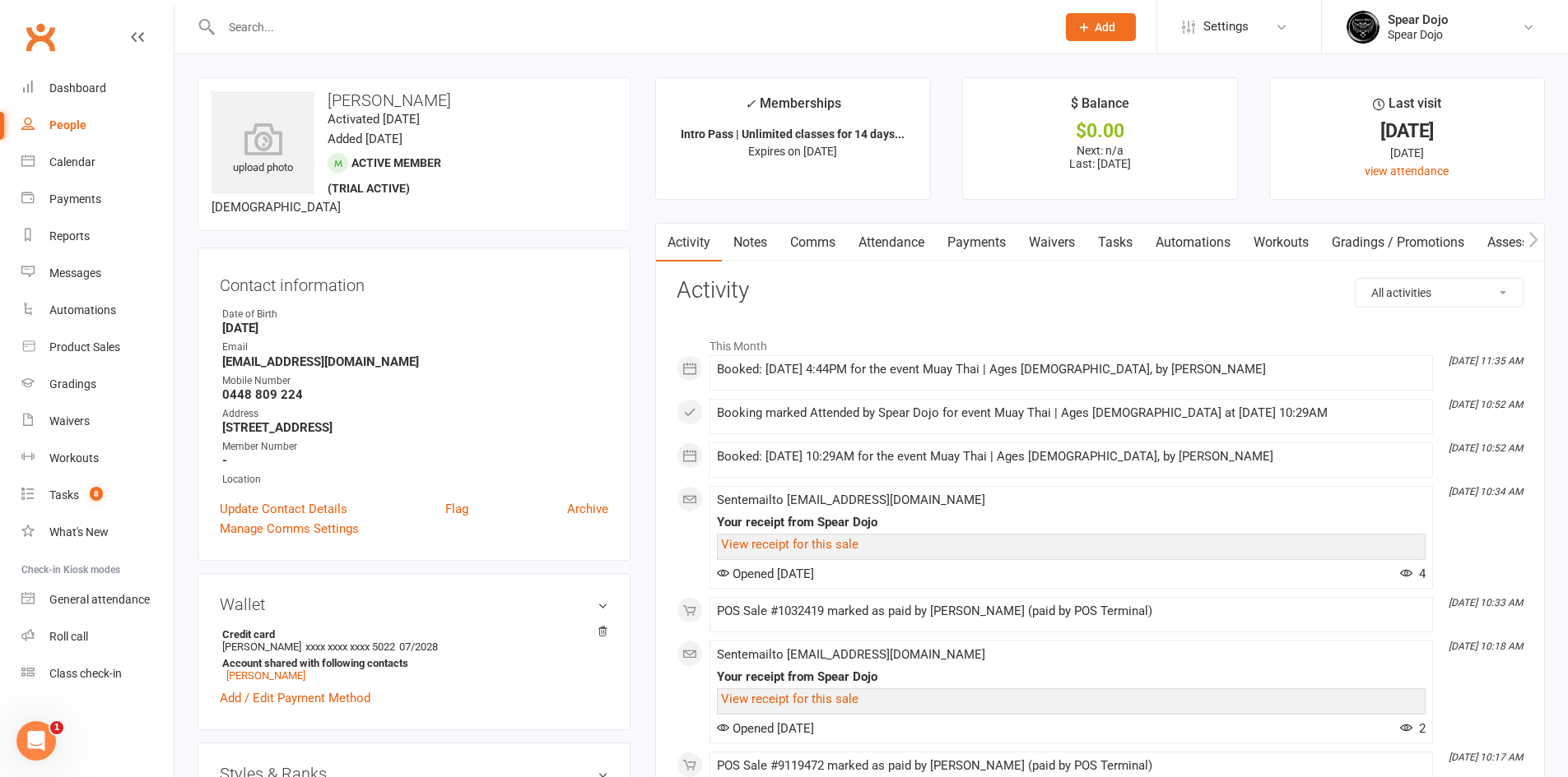
click at [1128, 246] on link "Tasks" at bounding box center [1116, 242] width 58 height 37
select select "incomplete"
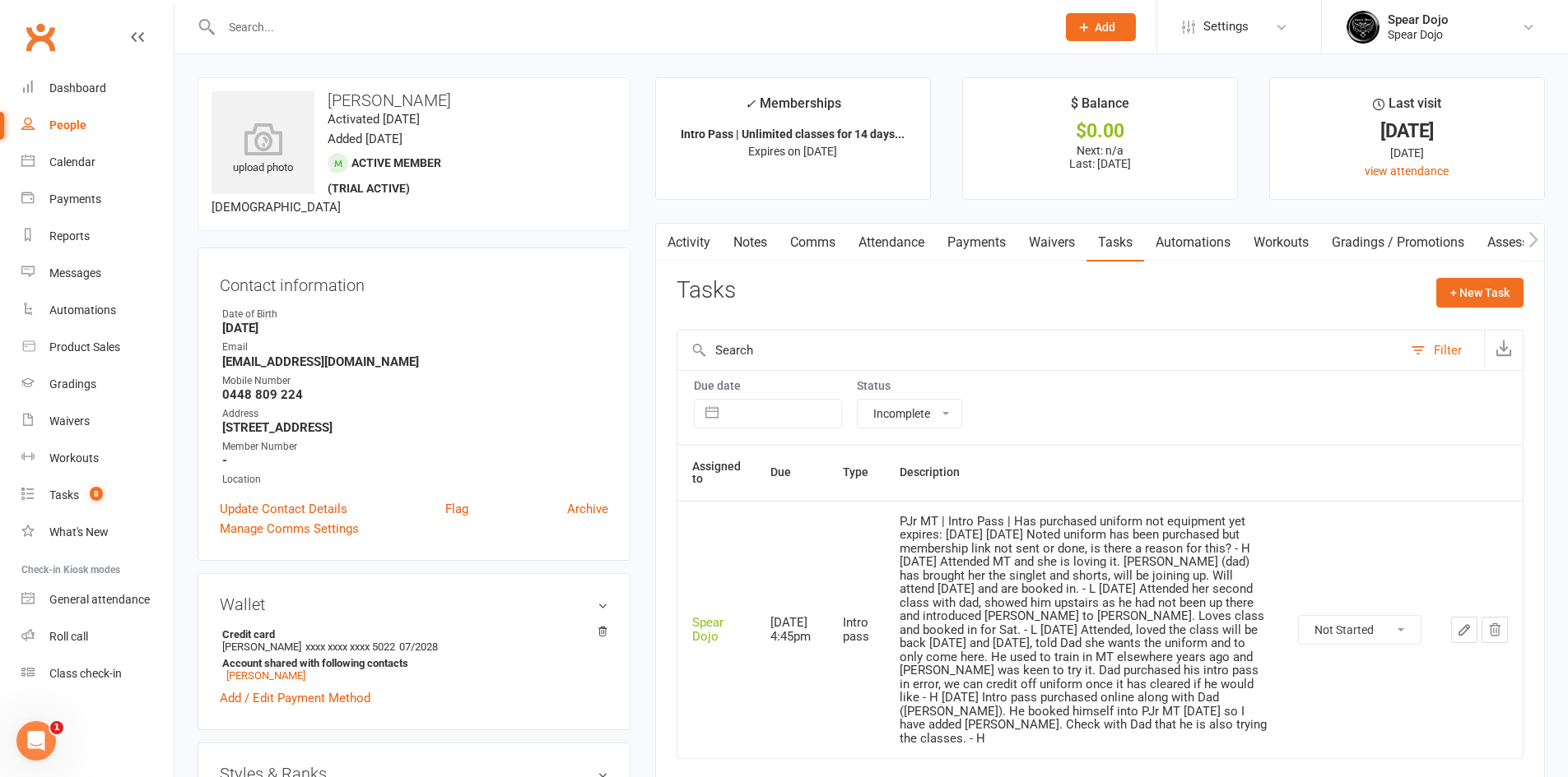
click at [1457, 623] on icon "button" at bounding box center [1464, 630] width 15 height 15
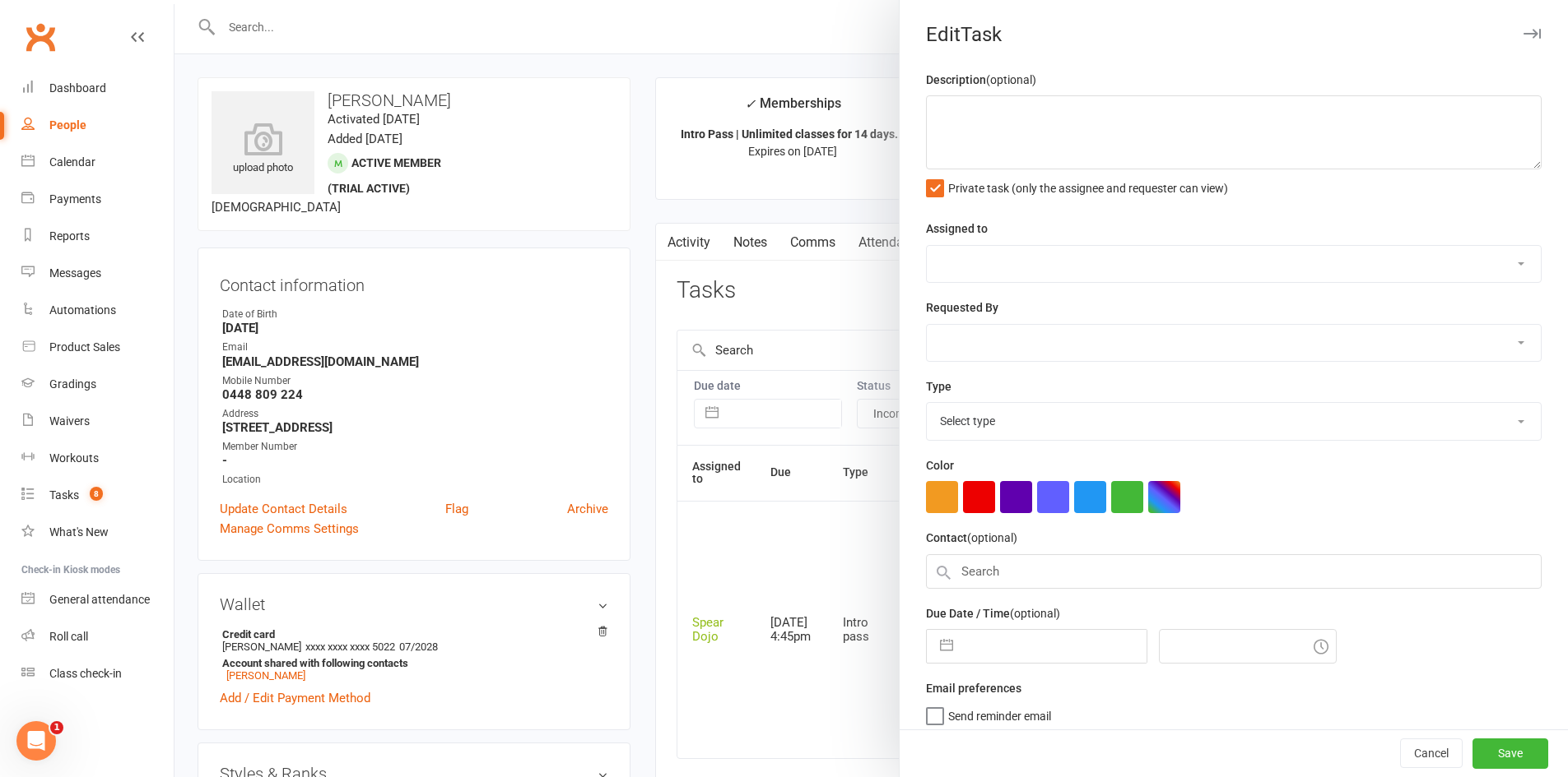
type textarea "PJr MT | Intro Pass | Has purchased uniform not equipment yet expires: [DATE] […"
select select "43986"
type input "[DATE]"
type input "4:45pm"
select select "21686"
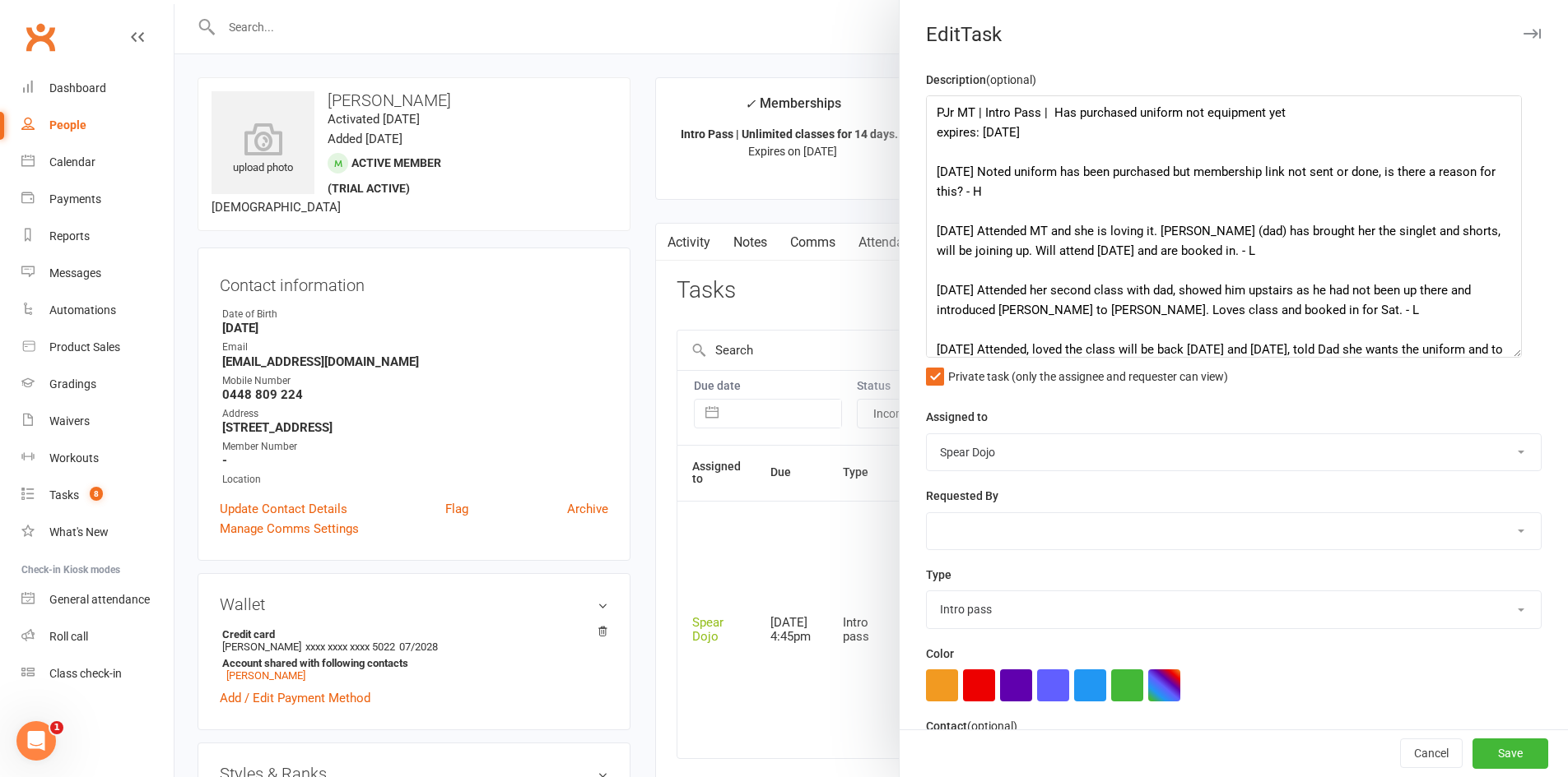
drag, startPoint x: 1510, startPoint y: 165, endPoint x: 1509, endPoint y: 353, distance: 188.0
click at [1509, 353] on textarea "PJr MT | Intro Pass | Has purchased uniform not equipment yet expires: [DATE] […" at bounding box center [1224, 226] width 596 height 262
click at [832, 209] on div at bounding box center [871, 388] width 1394 height 777
